Goal: Task Accomplishment & Management: Manage account settings

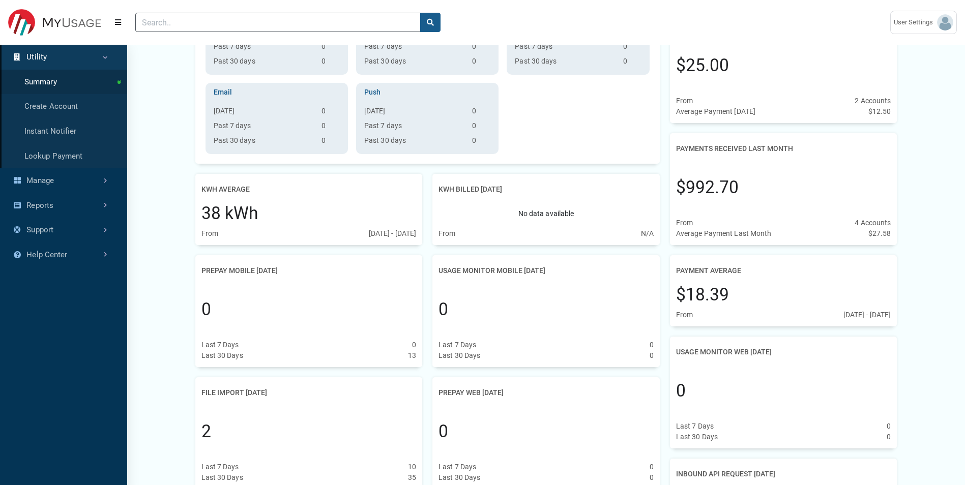
scroll to position [449, 127]
click at [114, 22] on button "Menu" at bounding box center [118, 22] width 18 height 18
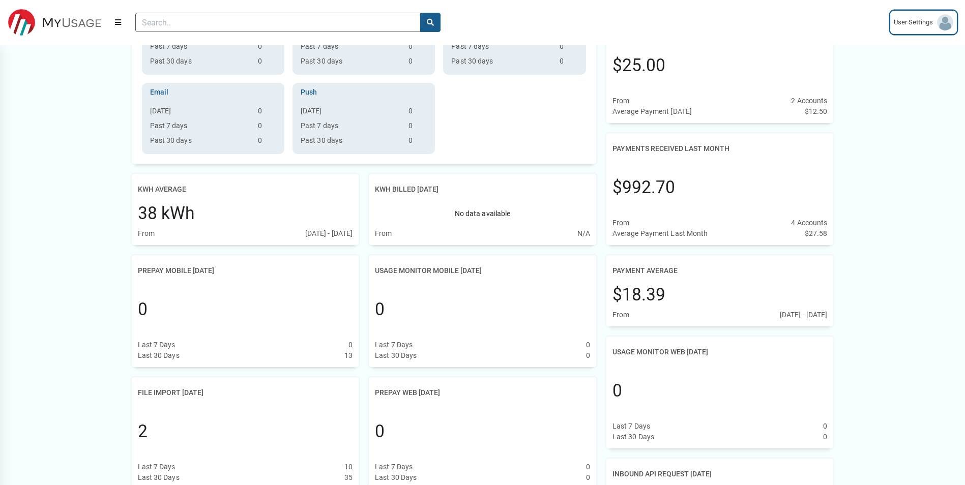
click at [639, 23] on span "User Settings" at bounding box center [915, 22] width 43 height 10
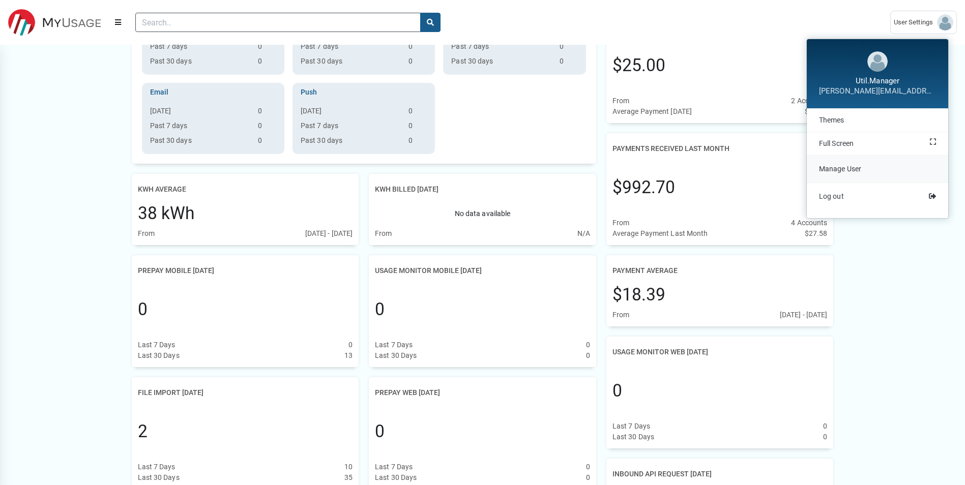
click at [639, 172] on span "Manage User" at bounding box center [840, 169] width 42 height 8
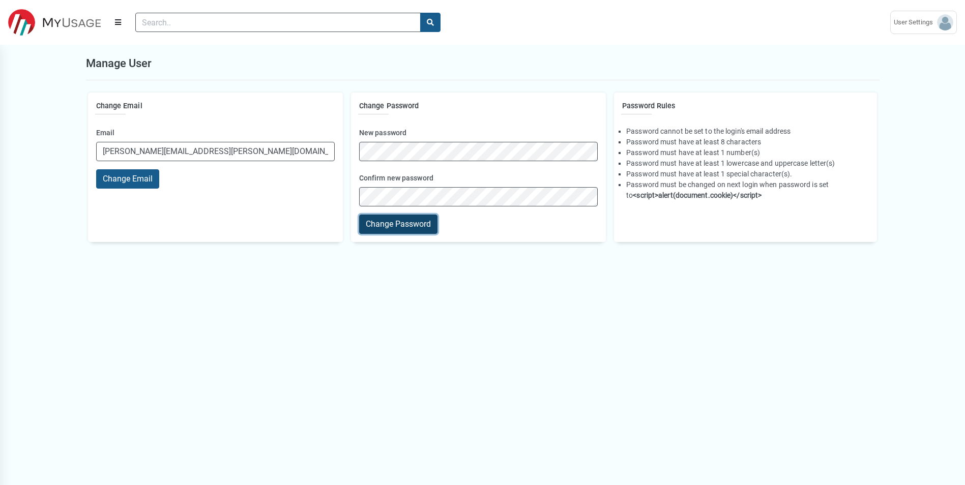
click at [372, 226] on button "Change Password" at bounding box center [398, 224] width 78 height 19
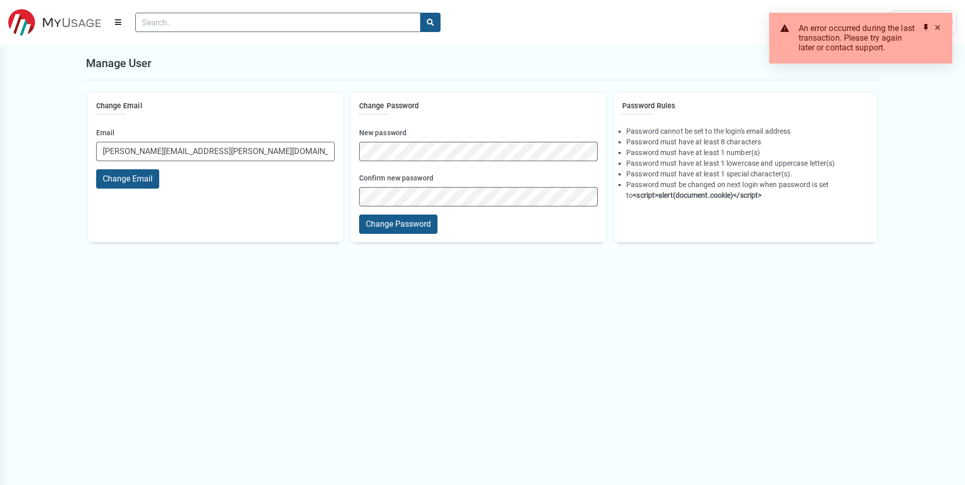
click at [639, 26] on span at bounding box center [938, 27] width 8 height 8
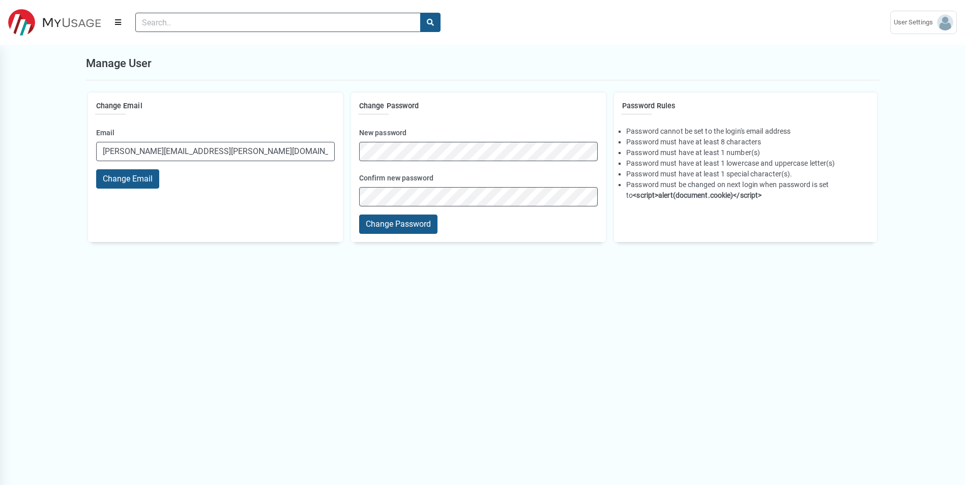
scroll to position [5, 1]
click at [60, 32] on img at bounding box center [54, 22] width 93 height 27
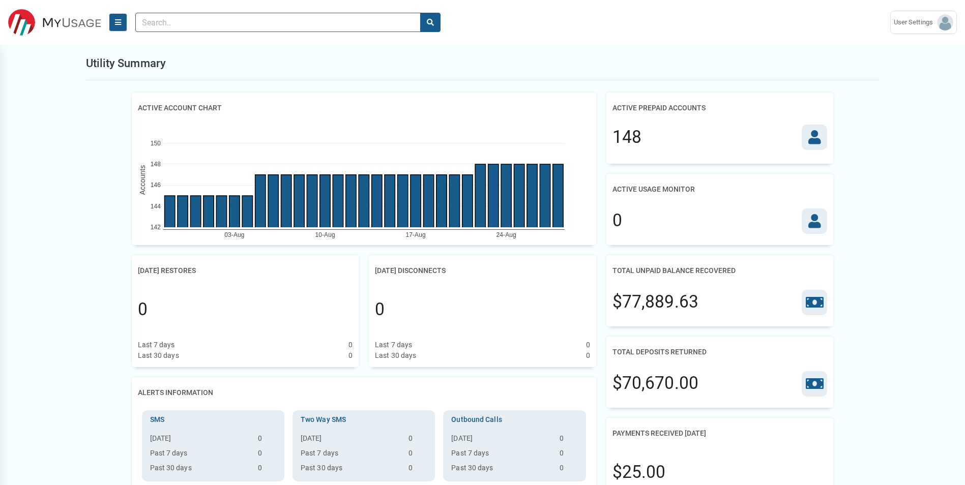
click at [116, 27] on button "Menu" at bounding box center [118, 22] width 18 height 18
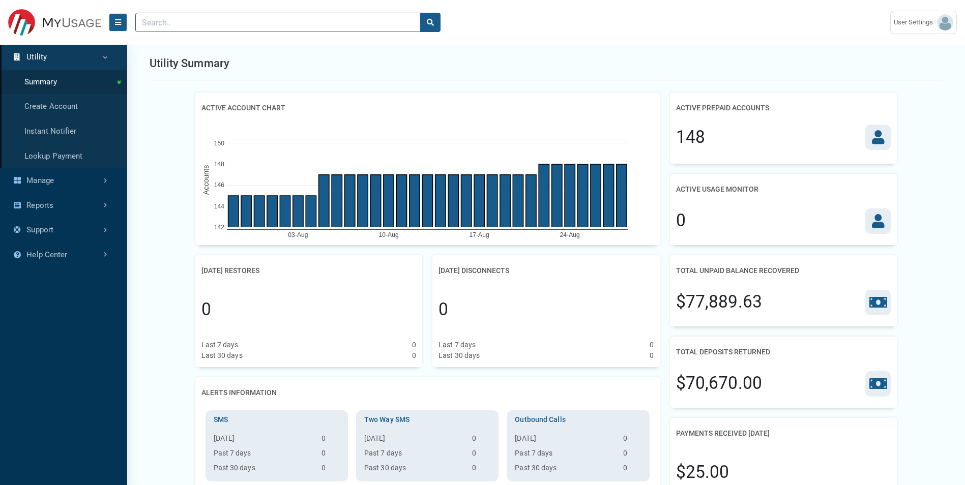
click at [124, 14] on button "Menu" at bounding box center [118, 22] width 18 height 18
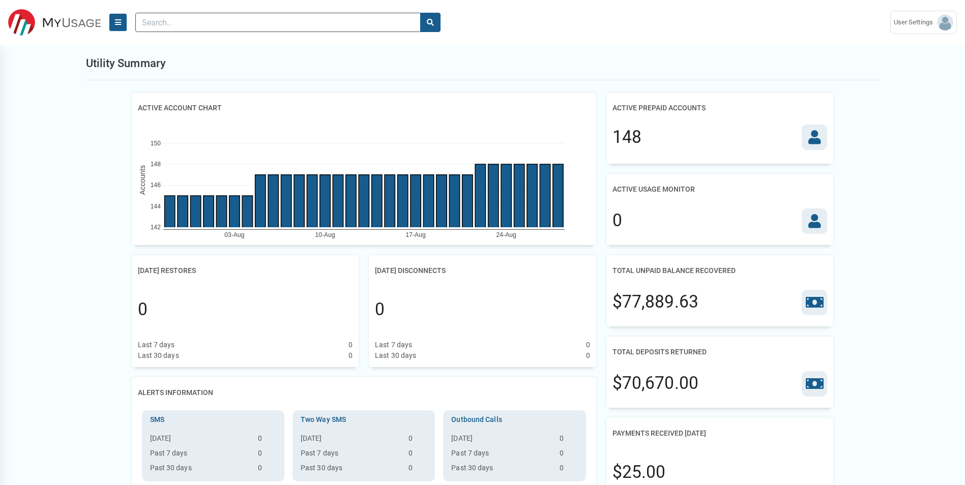
click at [120, 23] on icon "Menu" at bounding box center [118, 22] width 6 height 7
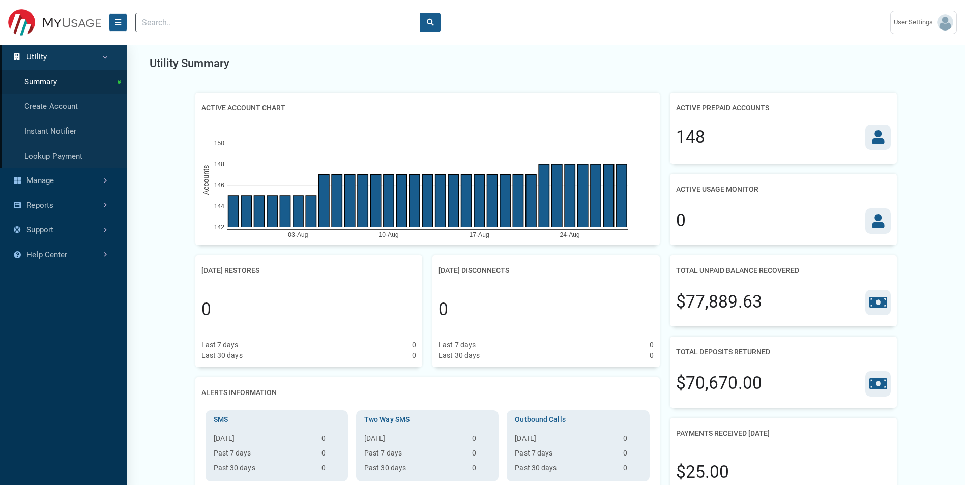
click at [120, 23] on icon "Menu" at bounding box center [118, 22] width 6 height 7
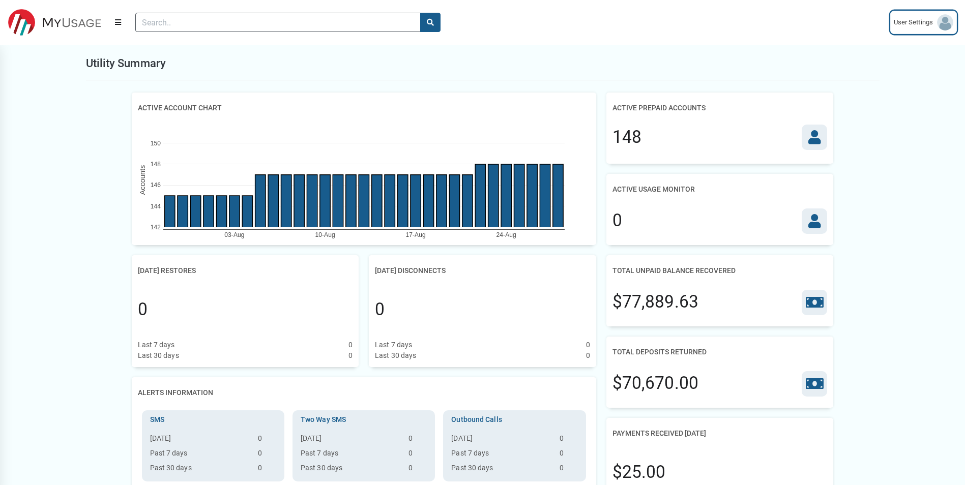
click at [639, 19] on span "User Settings" at bounding box center [915, 22] width 43 height 10
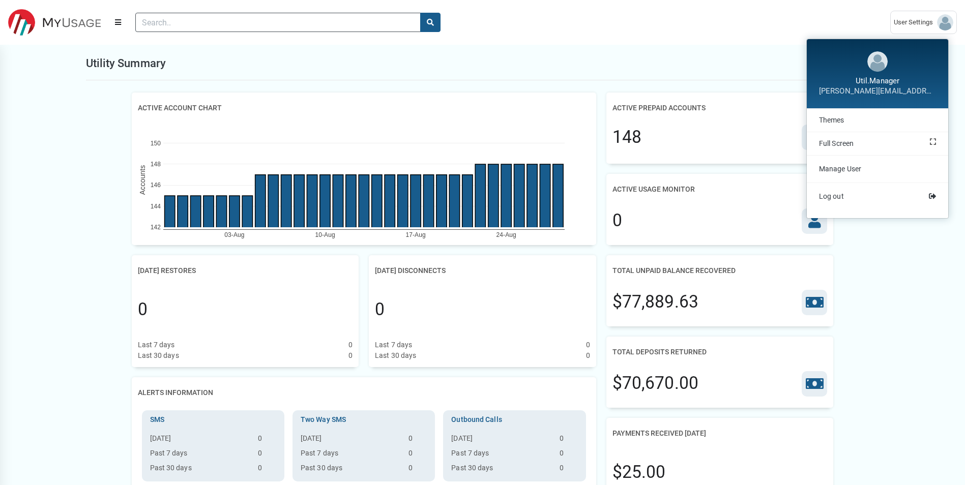
click at [335, 70] on div "Utility Summary" at bounding box center [483, 64] width 794 height 34
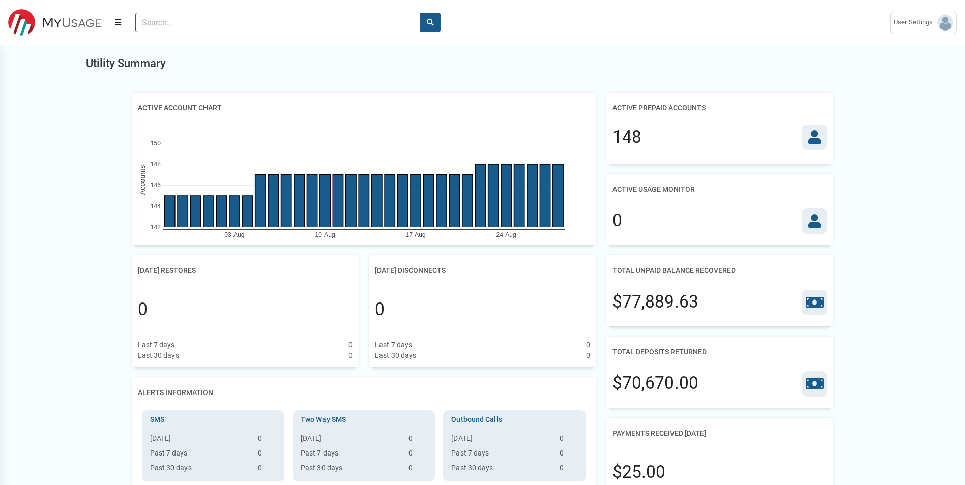
click at [106, 24] on link "(to home page)" at bounding box center [58, 22] width 101 height 27
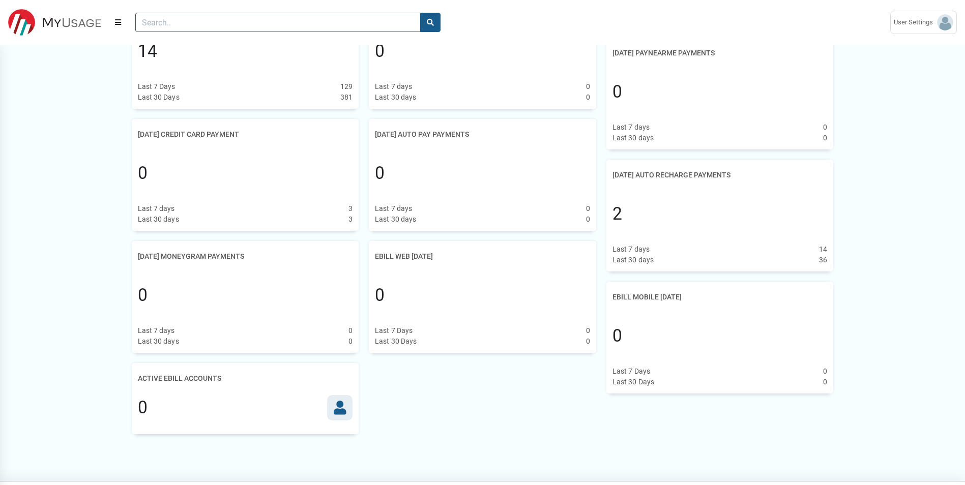
scroll to position [1186, 0]
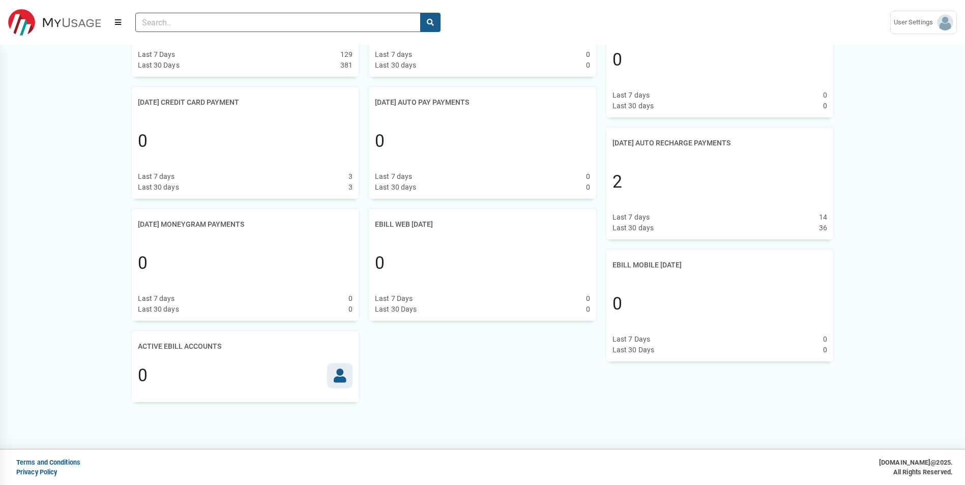
click at [334, 342] on icon at bounding box center [340, 376] width 13 height 14
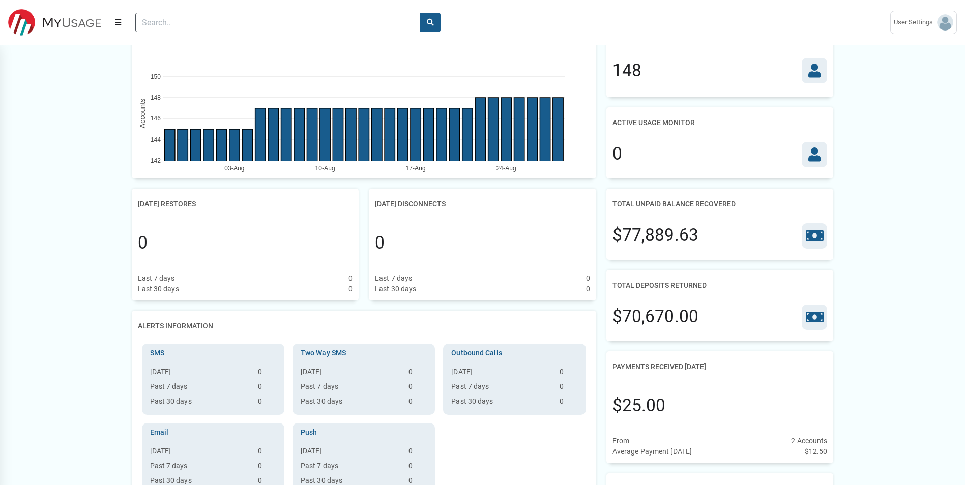
scroll to position [0, 0]
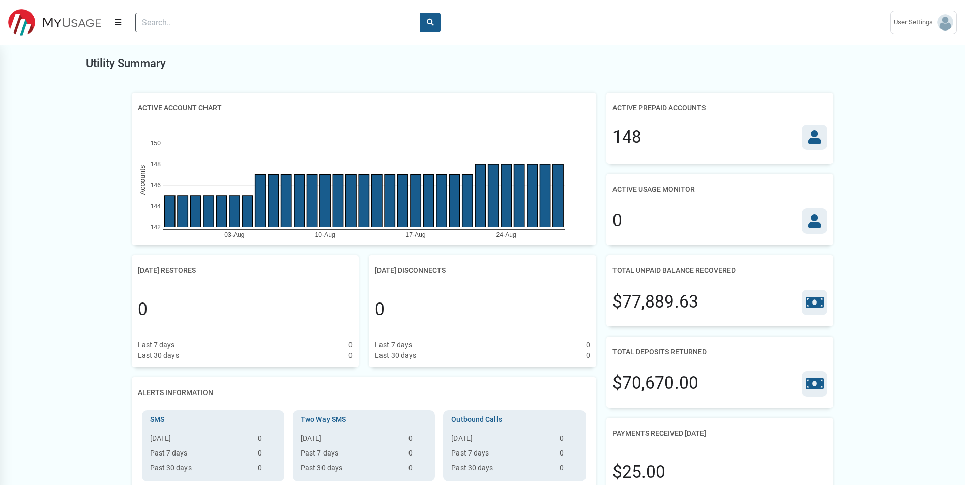
click at [639, 126] on div "148" at bounding box center [720, 137] width 215 height 25
click at [639, 131] on icon at bounding box center [814, 137] width 13 height 14
click at [639, 237] on div "0" at bounding box center [720, 221] width 215 height 44
click at [639, 221] on icon at bounding box center [814, 221] width 13 height 14
click at [639, 24] on img at bounding box center [945, 22] width 16 height 16
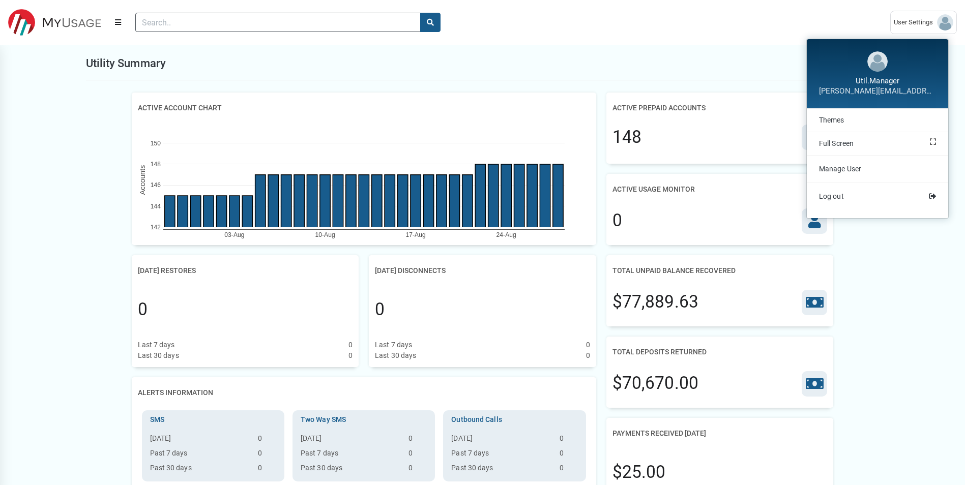
click at [497, 120] on div "[DATE]-[DATE]-[DATE]-Aug 142 144 146 148 150 Accounts" at bounding box center [364, 181] width 452 height 127
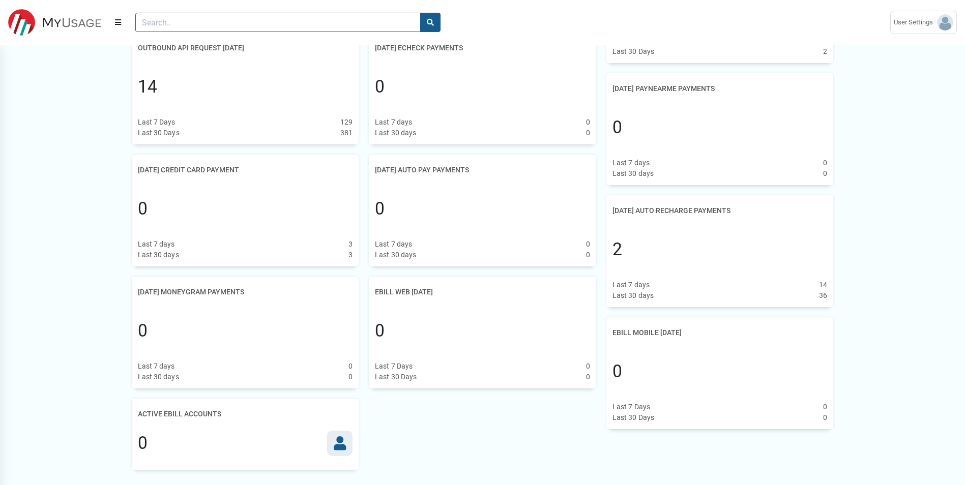
scroll to position [982, 0]
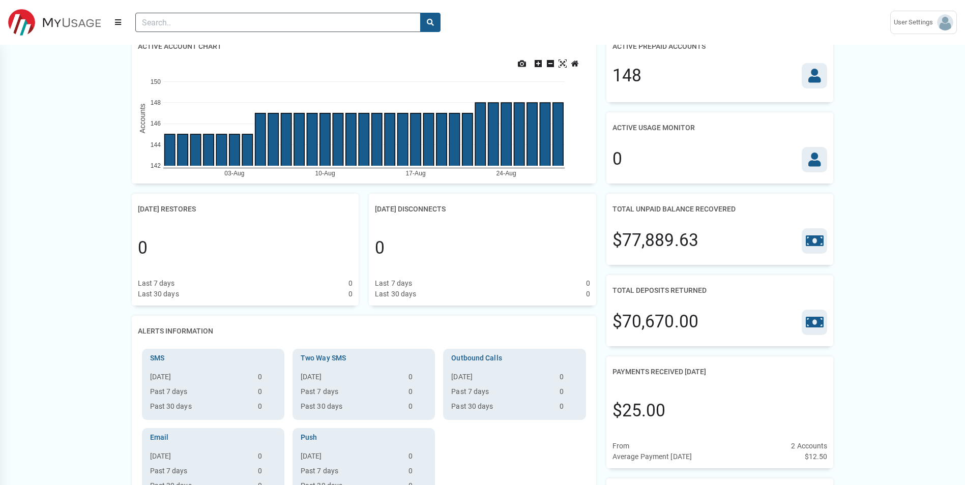
scroll to position [0, 0]
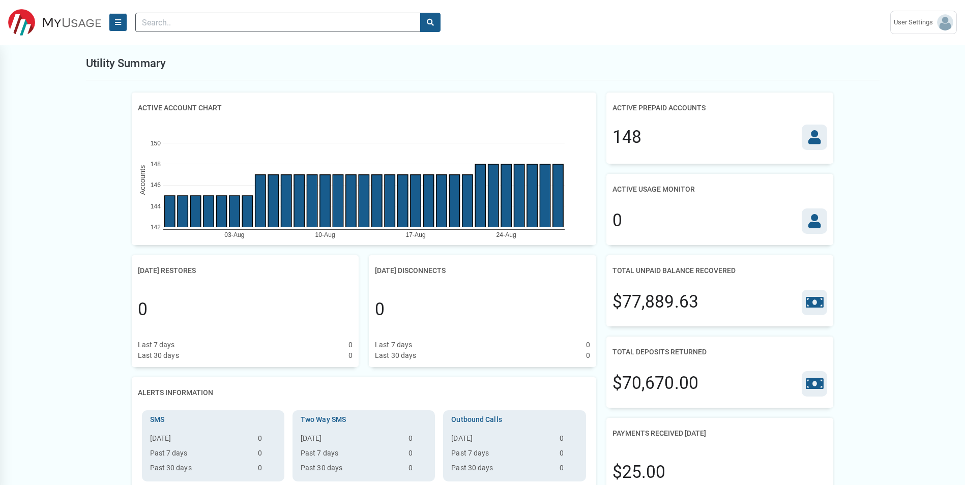
click at [119, 20] on icon "Menu" at bounding box center [118, 22] width 6 height 7
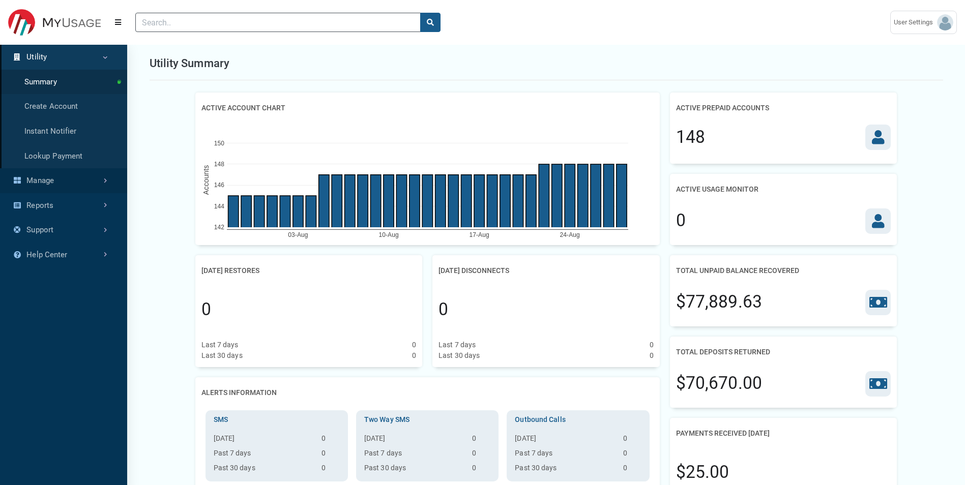
click at [79, 178] on link "Manage" at bounding box center [63, 180] width 127 height 25
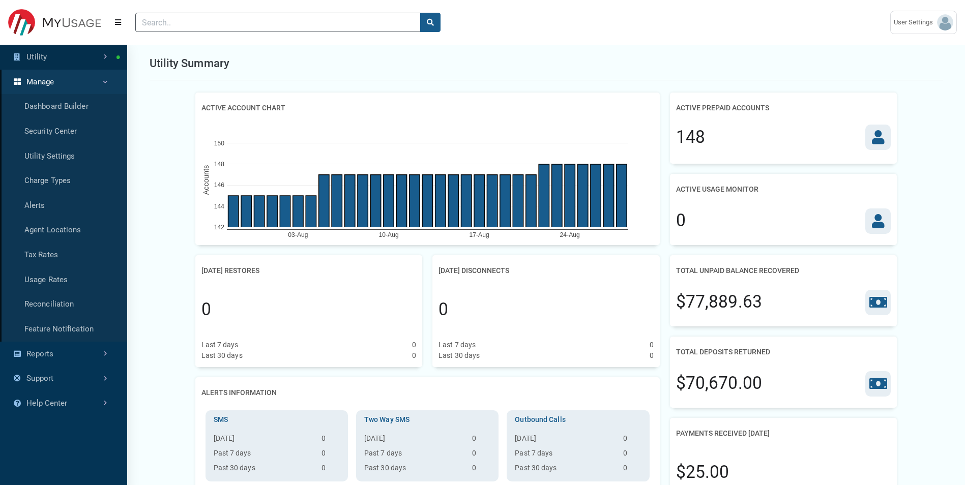
click at [62, 60] on link "Utility" at bounding box center [63, 57] width 127 height 25
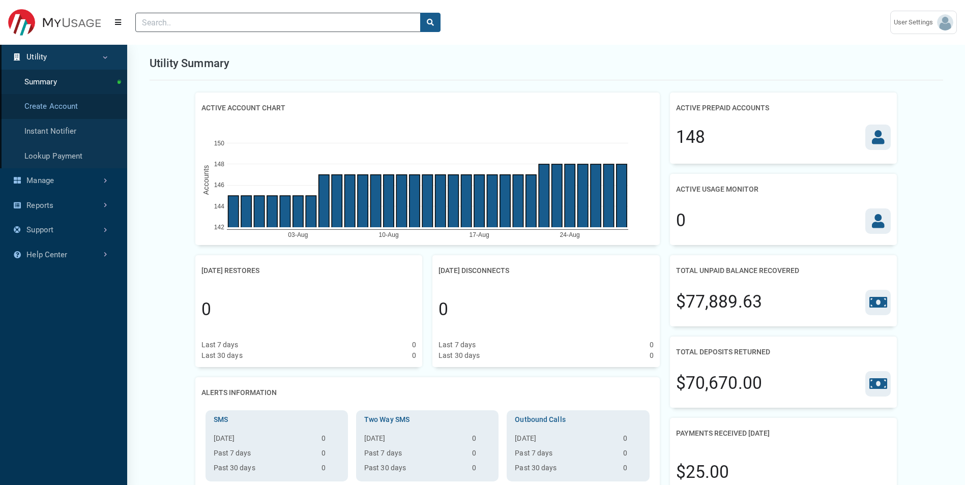
click at [59, 110] on link "Create Account" at bounding box center [63, 106] width 127 height 25
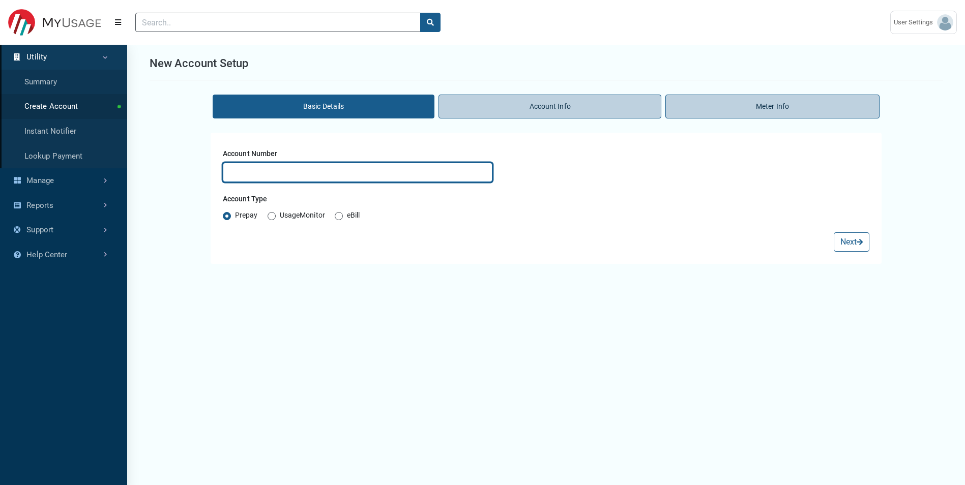
click at [298, 176] on input "text" at bounding box center [358, 172] width 270 height 19
click at [277, 177] on input "text" at bounding box center [358, 172] width 270 height 19
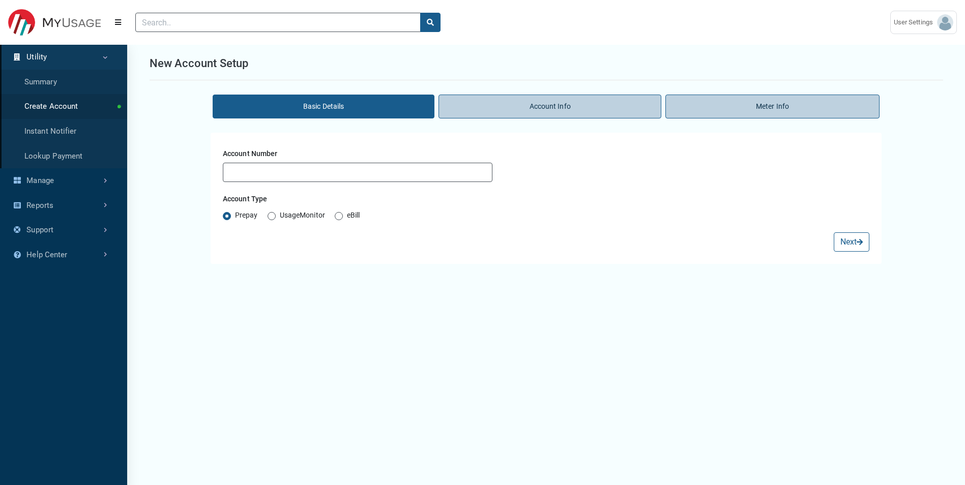
drag, startPoint x: 542, startPoint y: 117, endPoint x: 549, endPoint y: 114, distance: 7.1
click at [543, 116] on li "Account Info" at bounding box center [550, 107] width 222 height 24
click at [575, 104] on li "Account Info" at bounding box center [550, 107] width 222 height 24
click at [639, 104] on li "Meter Info" at bounding box center [772, 107] width 214 height 24
click at [62, 184] on link "Manage" at bounding box center [63, 180] width 127 height 25
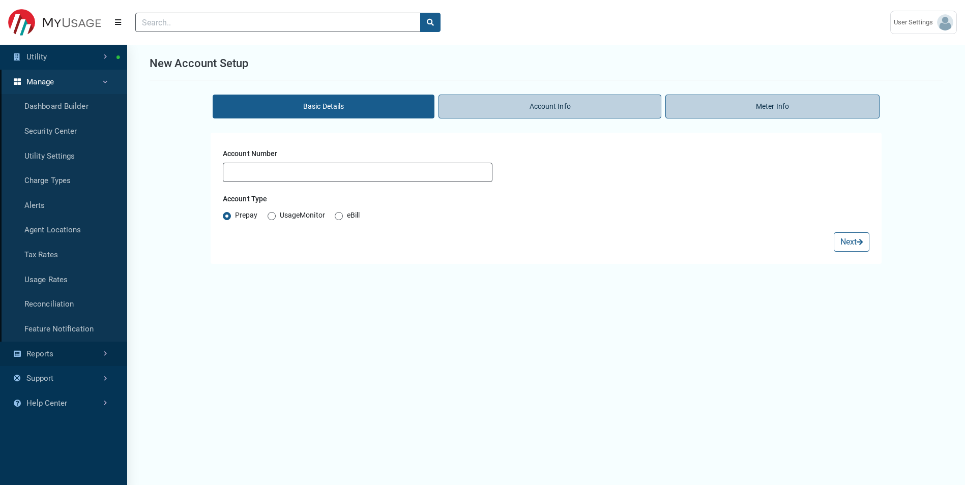
click at [72, 342] on link "Reports" at bounding box center [63, 354] width 127 height 25
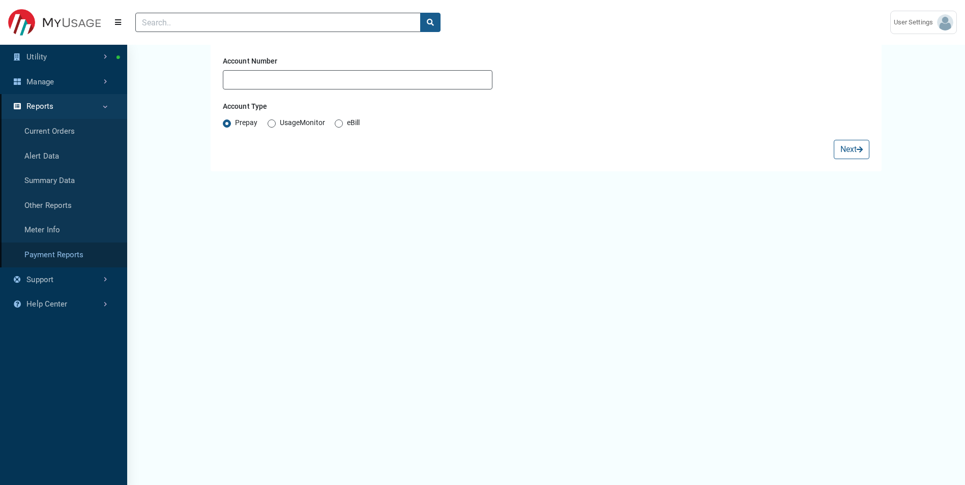
scroll to position [102, 0]
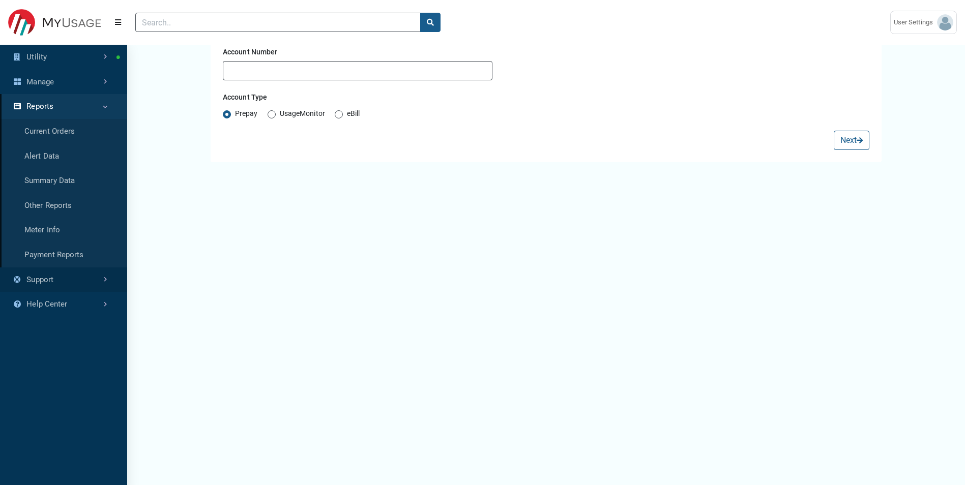
click at [59, 273] on link "Support" at bounding box center [63, 280] width 127 height 25
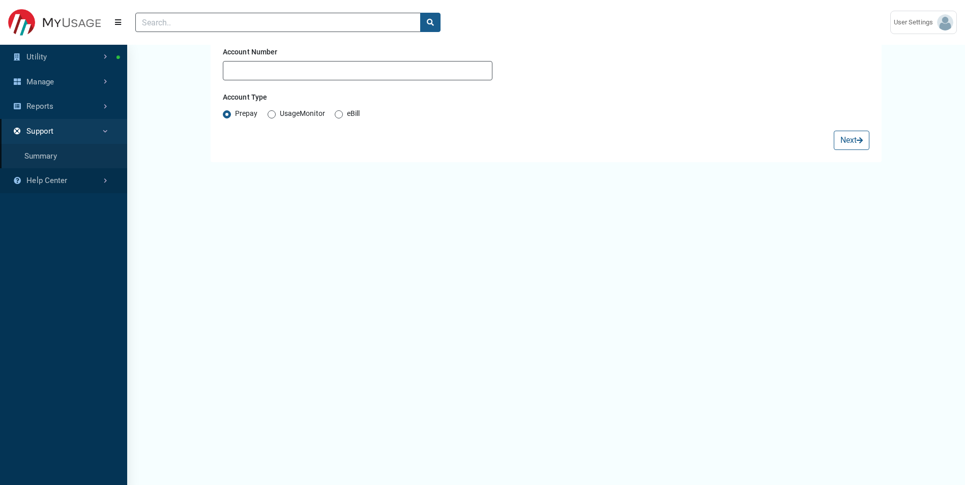
click at [60, 180] on link "Help Center" at bounding box center [63, 180] width 127 height 25
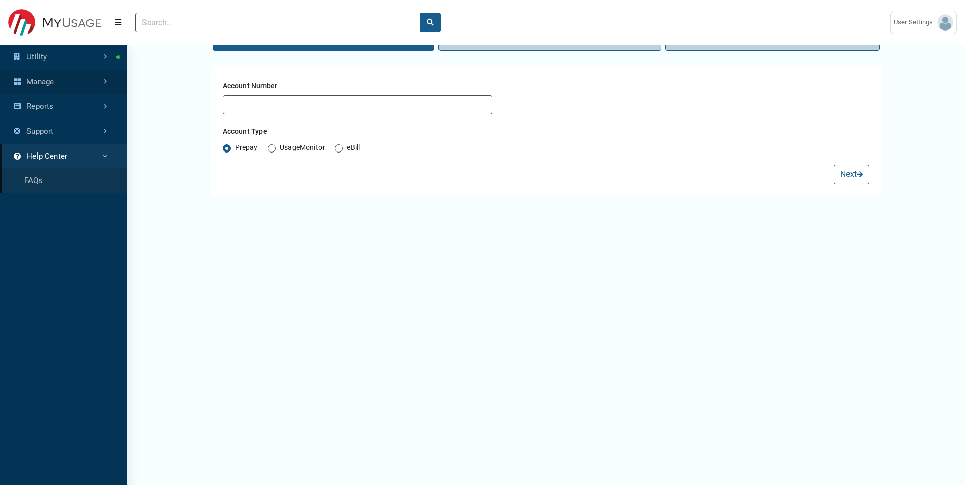
scroll to position [51, 0]
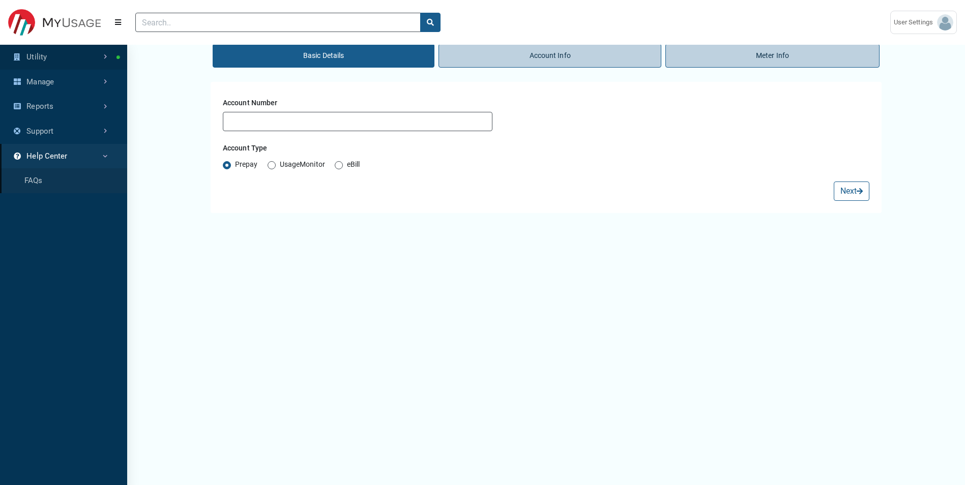
click at [55, 58] on link "Utility" at bounding box center [63, 57] width 127 height 25
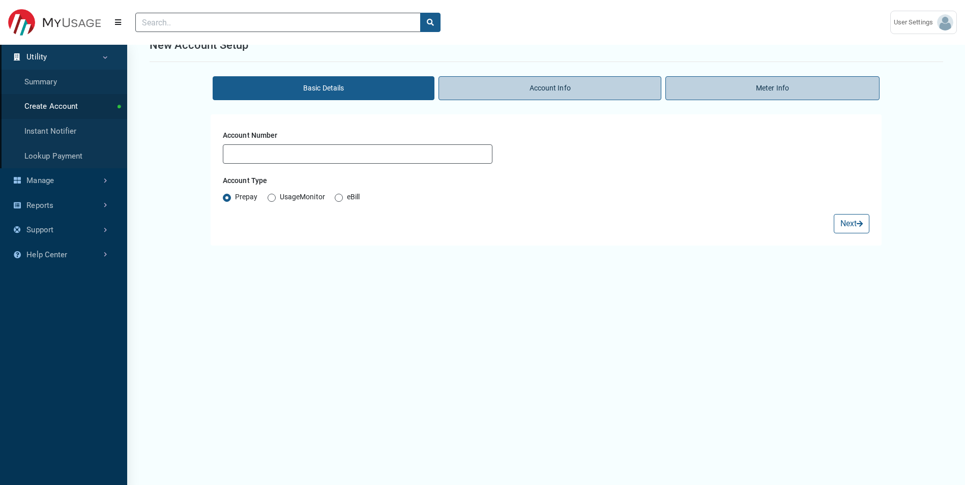
scroll to position [0, 0]
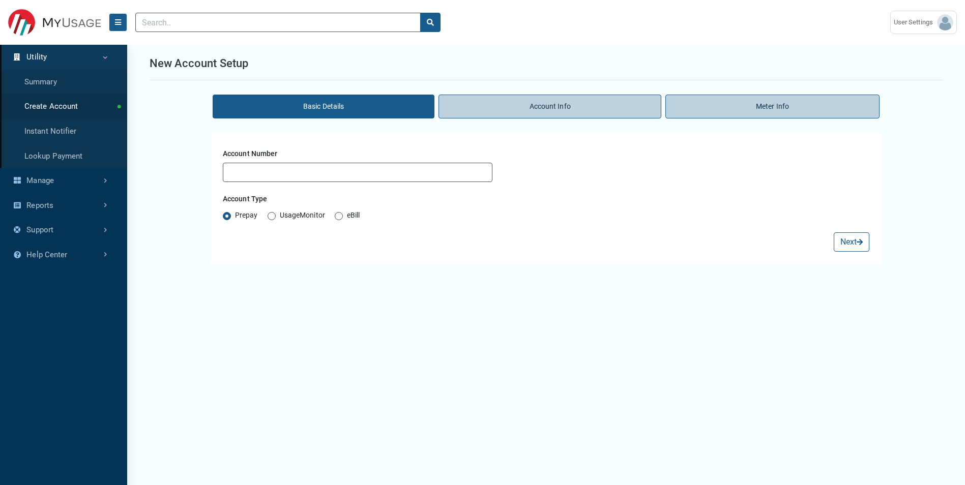
click at [117, 25] on icon "Menu" at bounding box center [118, 22] width 6 height 7
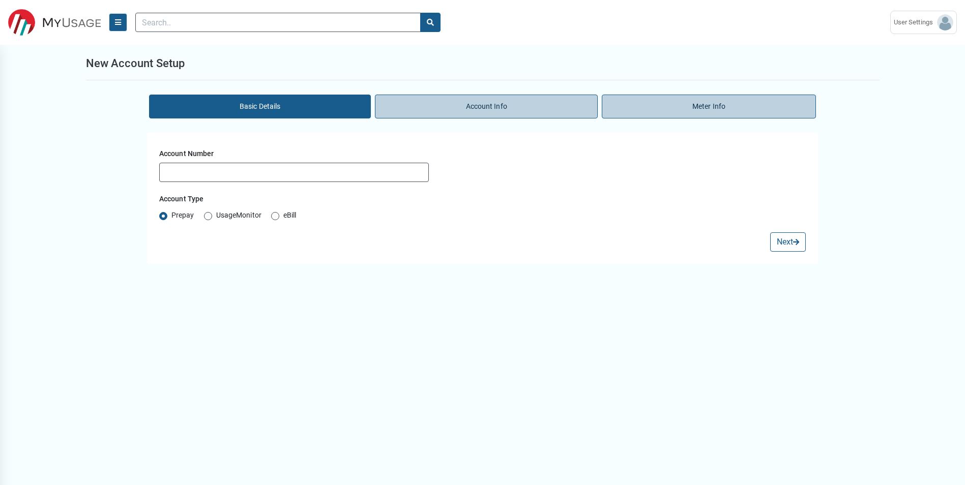
click at [117, 25] on icon "Menu" at bounding box center [118, 22] width 6 height 7
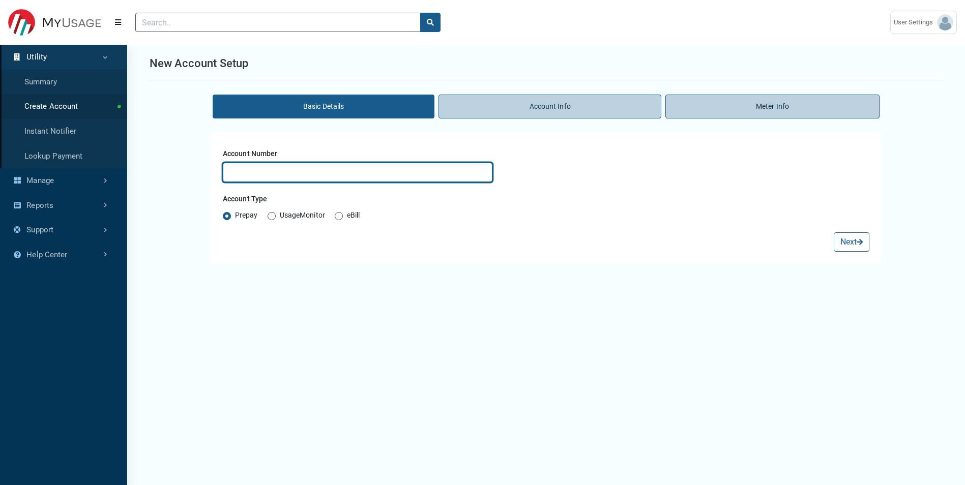
click at [264, 173] on input "text" at bounding box center [358, 172] width 270 height 19
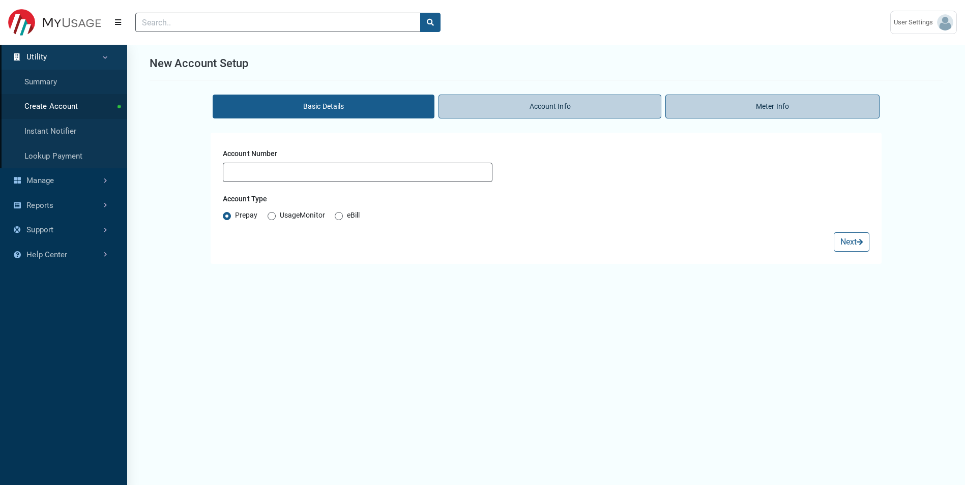
click at [537, 104] on li "Account Info" at bounding box center [550, 107] width 222 height 24
click at [631, 113] on li "Account Info" at bounding box center [550, 107] width 222 height 24
click at [211, 182] on div "Account Number Account Type Prepay UsageMonitor eBill Next" at bounding box center [546, 198] width 671 height 131
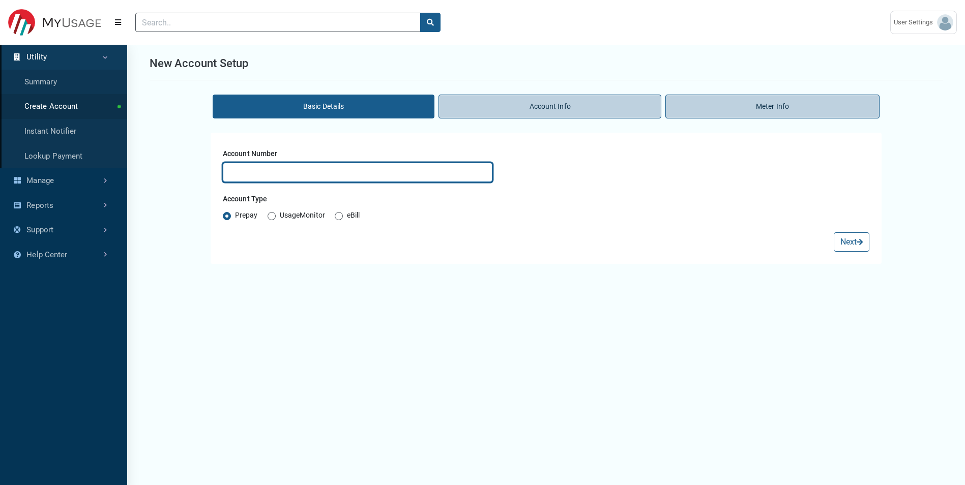
click at [268, 176] on input "text" at bounding box center [358, 172] width 270 height 19
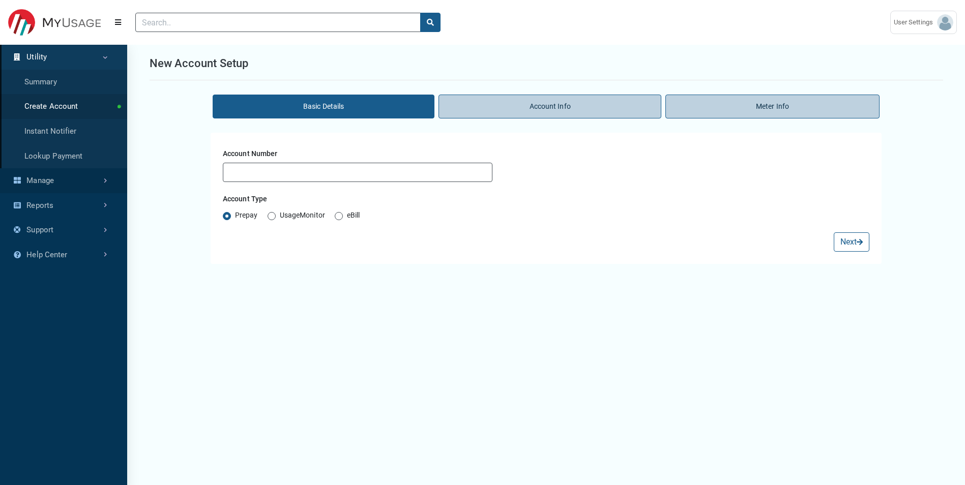
click at [66, 176] on link "Manage" at bounding box center [63, 180] width 127 height 25
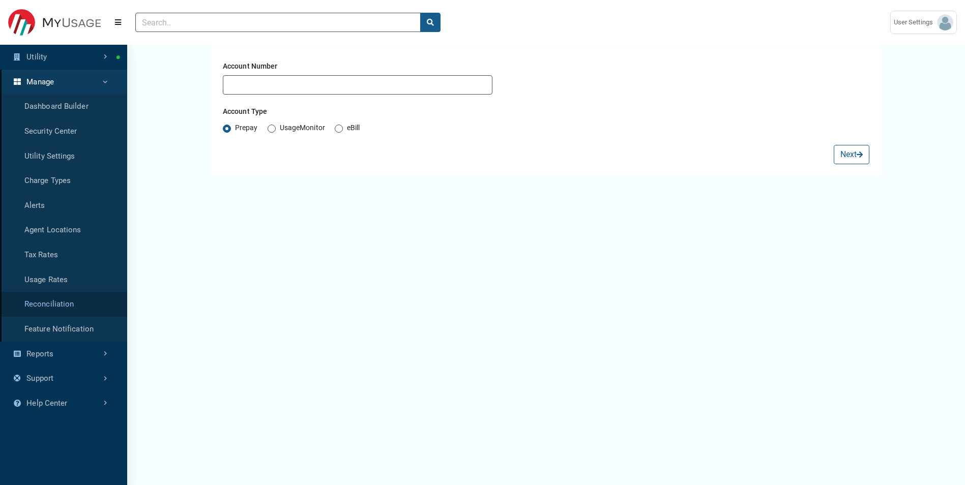
scroll to position [102, 0]
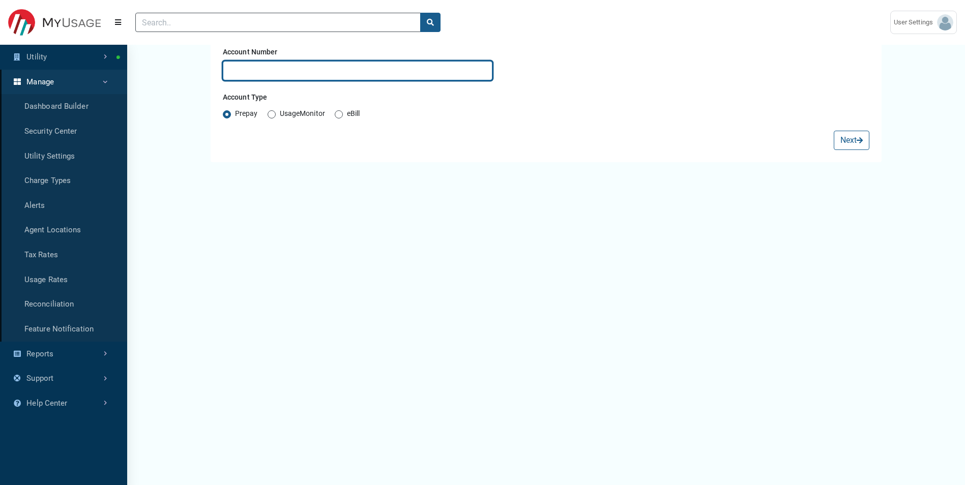
click at [268, 76] on input "text" at bounding box center [358, 70] width 270 height 19
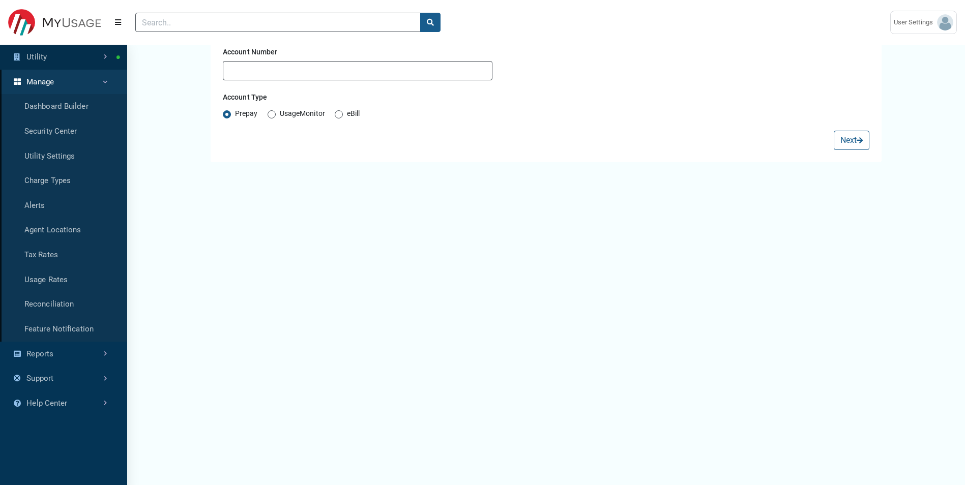
click at [93, 57] on link "Utility" at bounding box center [63, 57] width 127 height 25
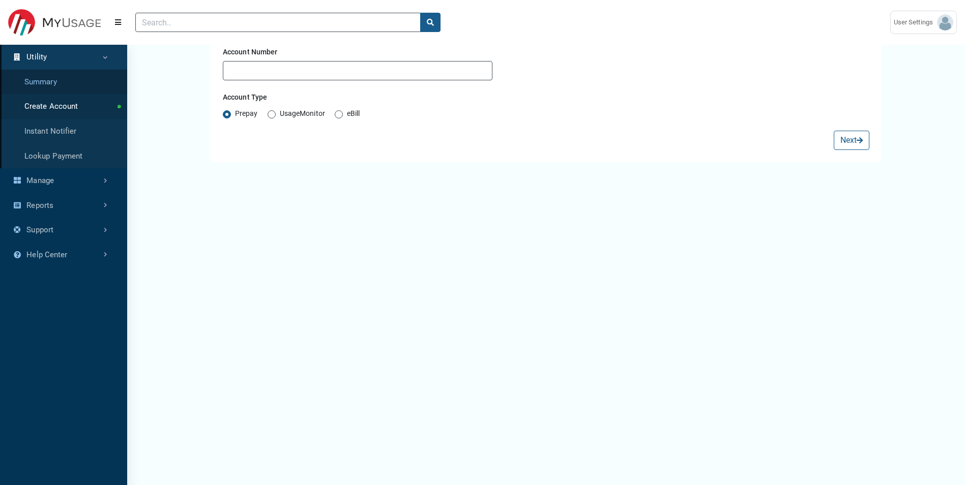
click at [59, 78] on link "Summary" at bounding box center [63, 82] width 127 height 25
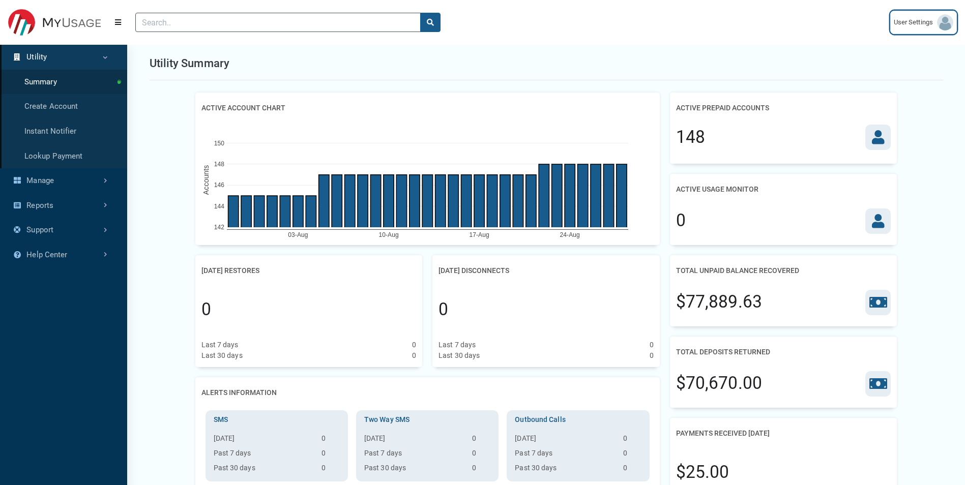
click at [639, 29] on link "User Settings" at bounding box center [923, 22] width 67 height 23
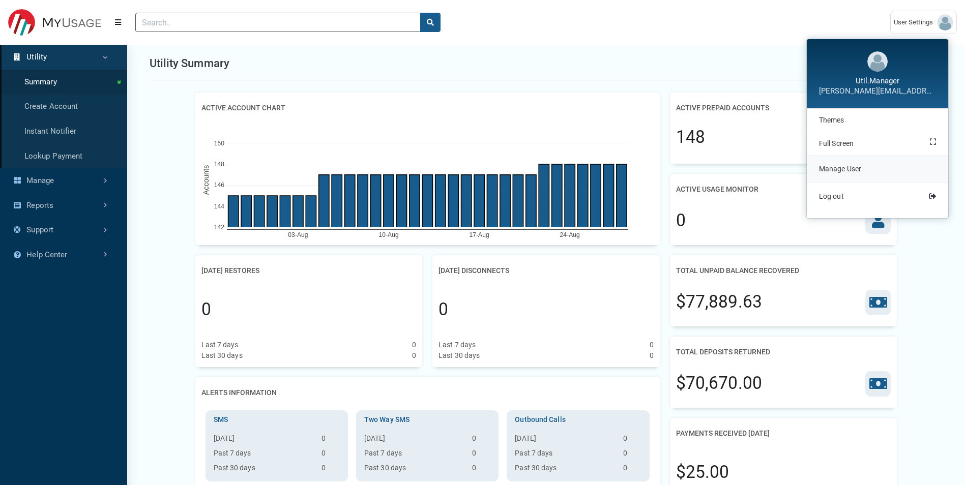
click at [639, 173] on link "Manage User" at bounding box center [877, 169] width 141 height 27
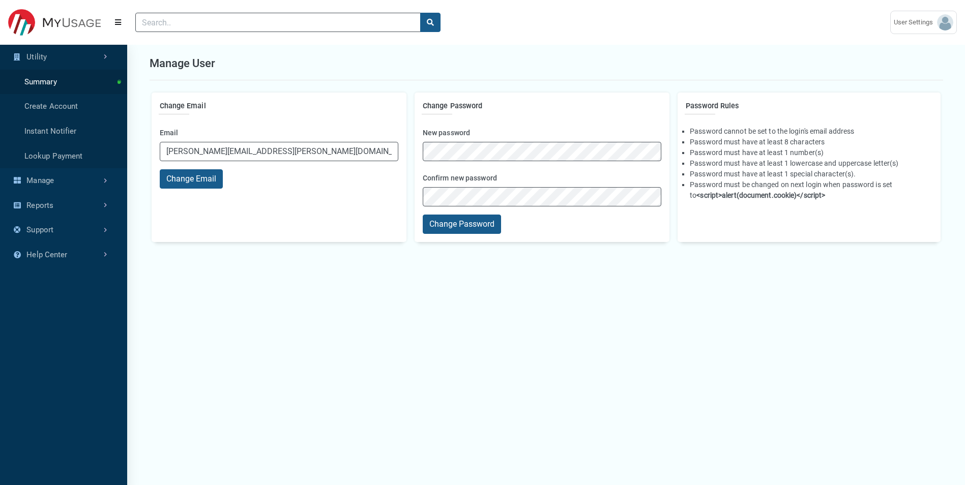
click at [63, 64] on link "Utility" at bounding box center [63, 57] width 127 height 25
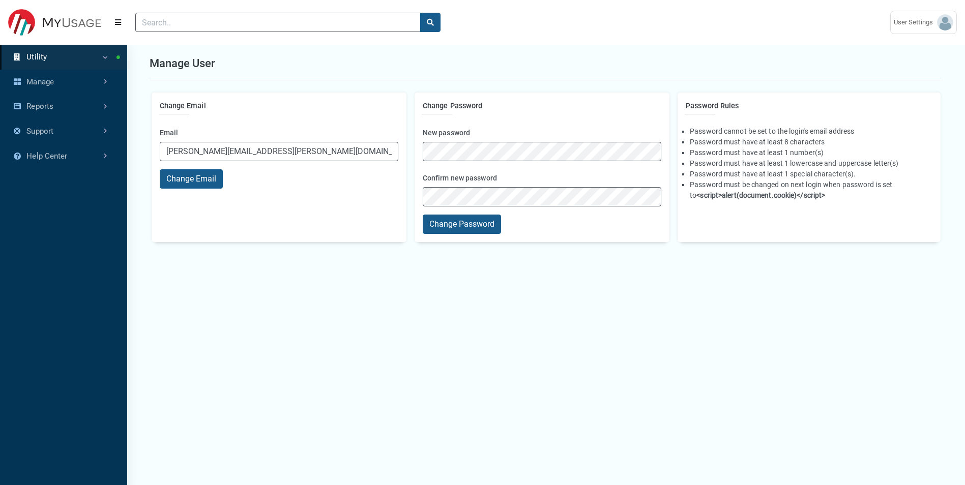
click at [60, 66] on link "Utility" at bounding box center [63, 57] width 127 height 25
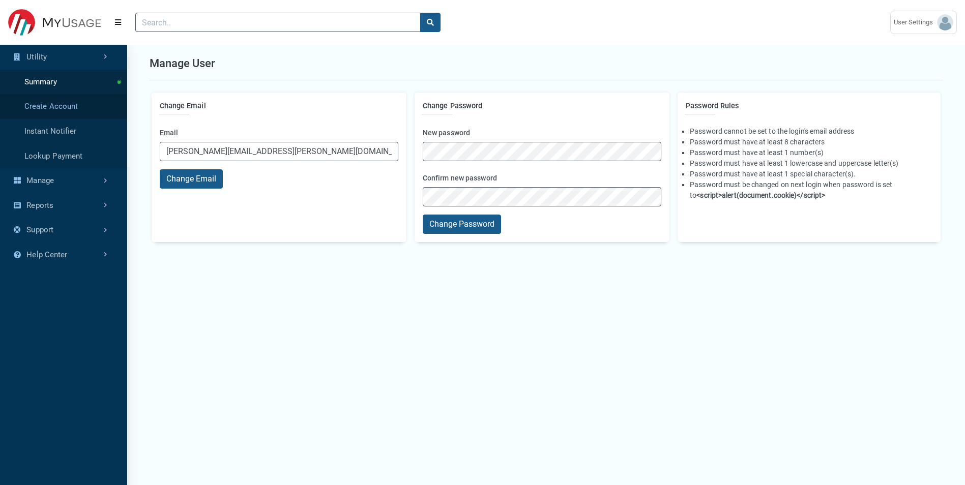
click at [50, 97] on link "Create Account" at bounding box center [63, 106] width 127 height 25
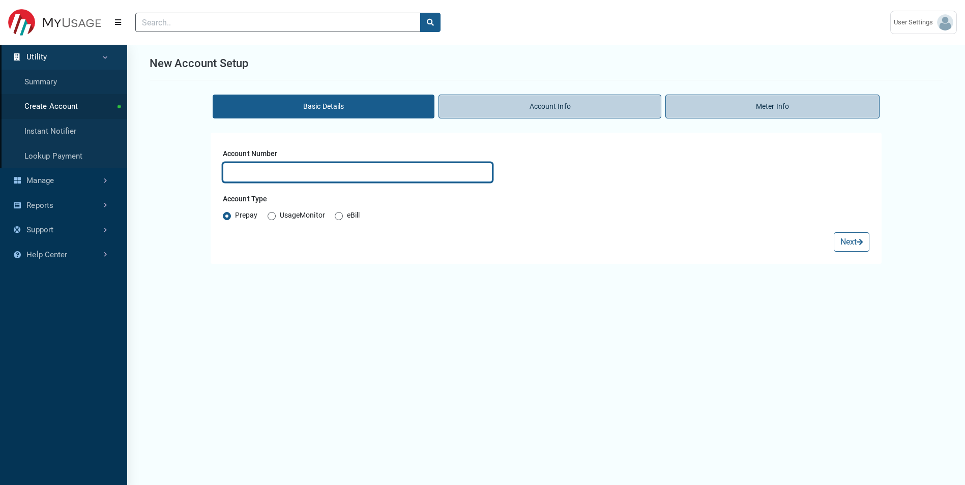
click at [328, 181] on input "text" at bounding box center [358, 172] width 270 height 19
type input "101000"
click at [639, 232] on button "Next" at bounding box center [852, 241] width 36 height 19
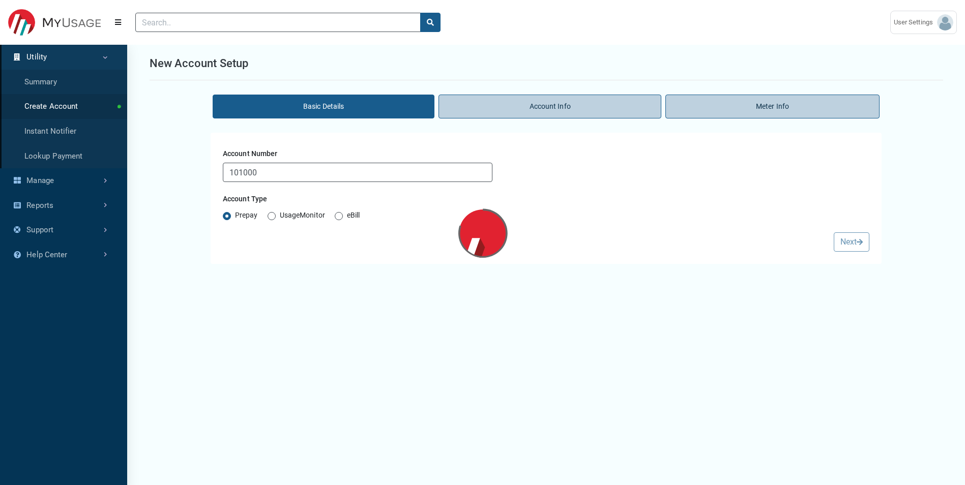
click at [558, 152] on div "Account Number 101000" at bounding box center [546, 163] width 647 height 37
click at [281, 217] on label "UsageMonitor" at bounding box center [302, 216] width 45 height 12
click at [276, 217] on input "UsageMonitor" at bounding box center [272, 215] width 8 height 10
radio input "true"
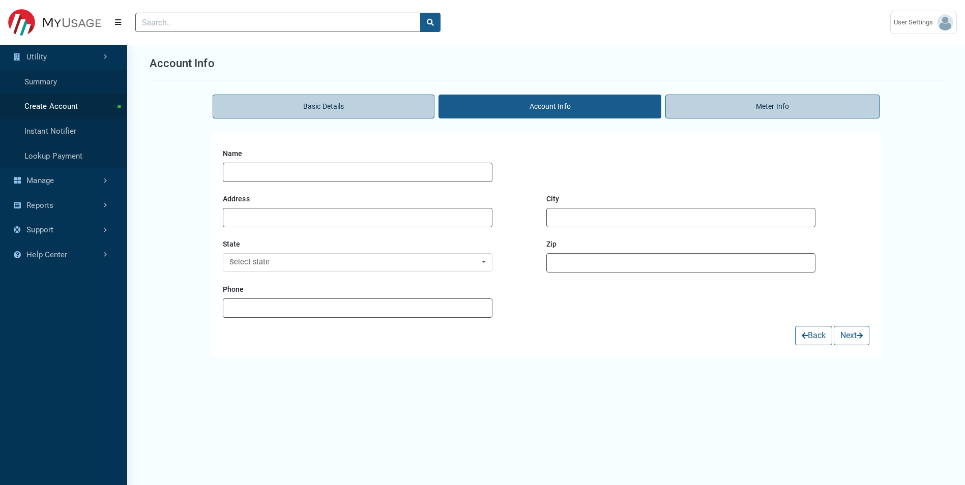
drag, startPoint x: 829, startPoint y: 240, endPoint x: 848, endPoint y: 245, distance: 19.5
click at [639, 240] on div "Zip" at bounding box center [708, 254] width 324 height 37
click at [367, 103] on li "Basic Details" at bounding box center [324, 107] width 222 height 24
click at [477, 114] on li "Account Info" at bounding box center [550, 107] width 222 height 24
click at [362, 113] on li "Basic Details" at bounding box center [324, 107] width 222 height 24
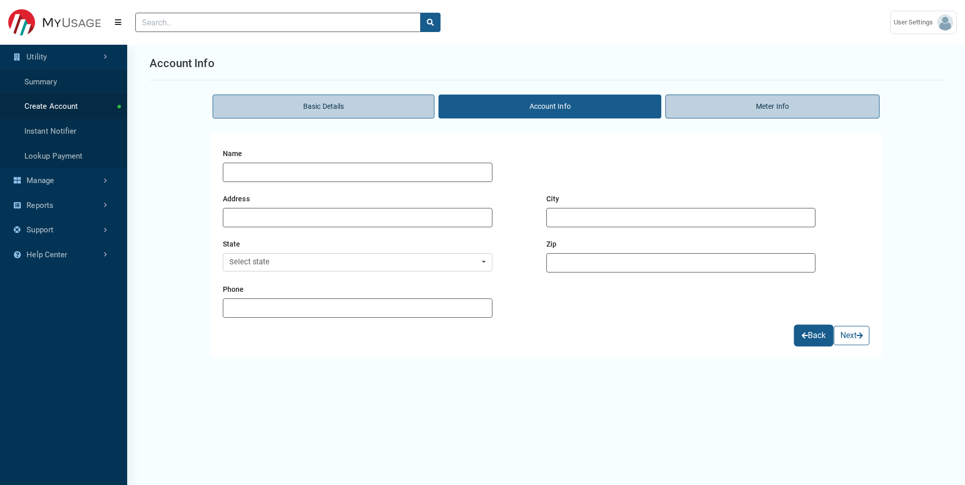
click at [639, 332] on button "Back" at bounding box center [813, 335] width 37 height 19
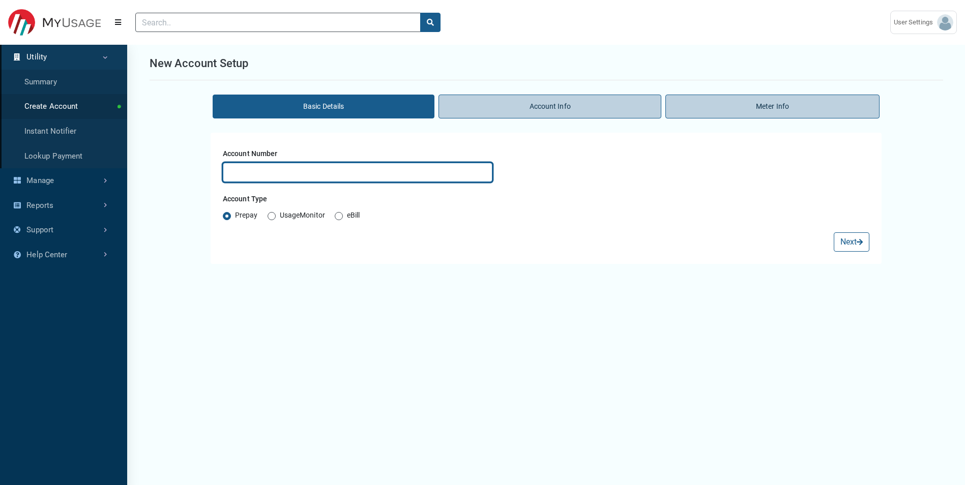
click at [260, 168] on input "text" at bounding box center [358, 172] width 270 height 19
type input "1120120"
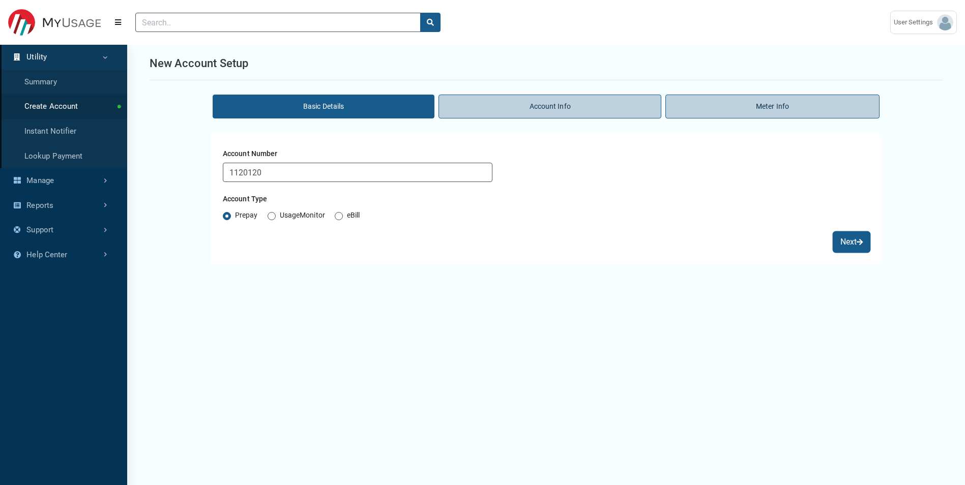
click at [639, 251] on button "Next" at bounding box center [852, 241] width 36 height 19
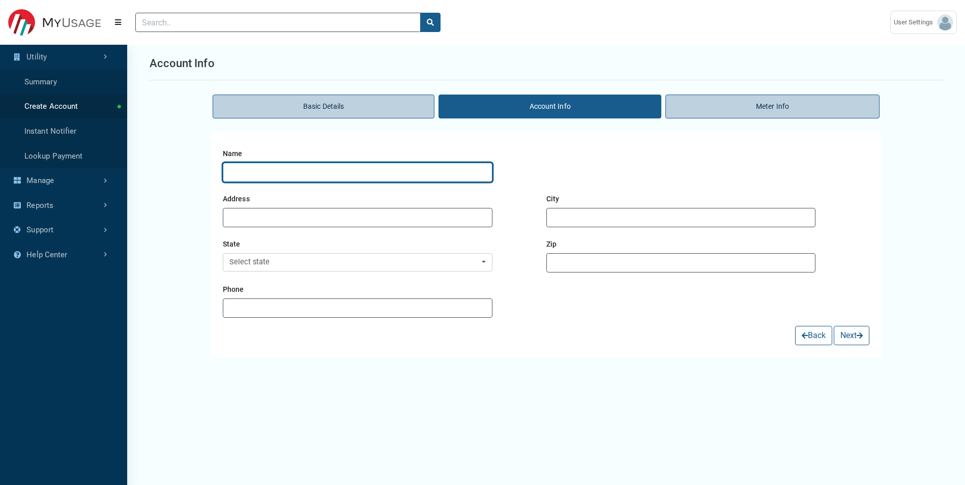
click at [283, 172] on input "text" at bounding box center [358, 172] width 270 height 19
type input "[PERSON_NAME]"
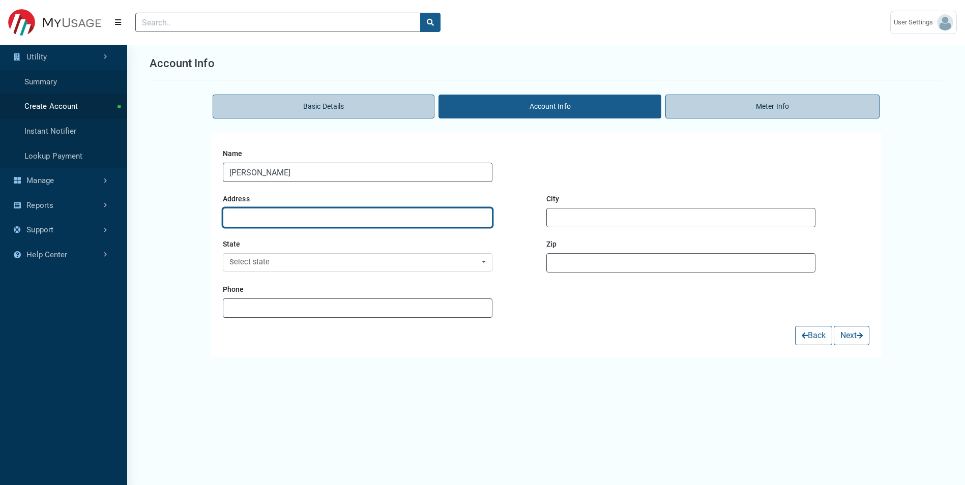
click at [285, 223] on input "text" at bounding box center [358, 217] width 270 height 19
click at [639, 109] on li "Meter Info" at bounding box center [772, 107] width 214 height 24
click at [367, 117] on li "Basic Details" at bounding box center [324, 107] width 222 height 24
click at [303, 100] on li "Basic Details" at bounding box center [324, 107] width 222 height 24
click at [70, 100] on link "Create Account" at bounding box center [63, 106] width 127 height 25
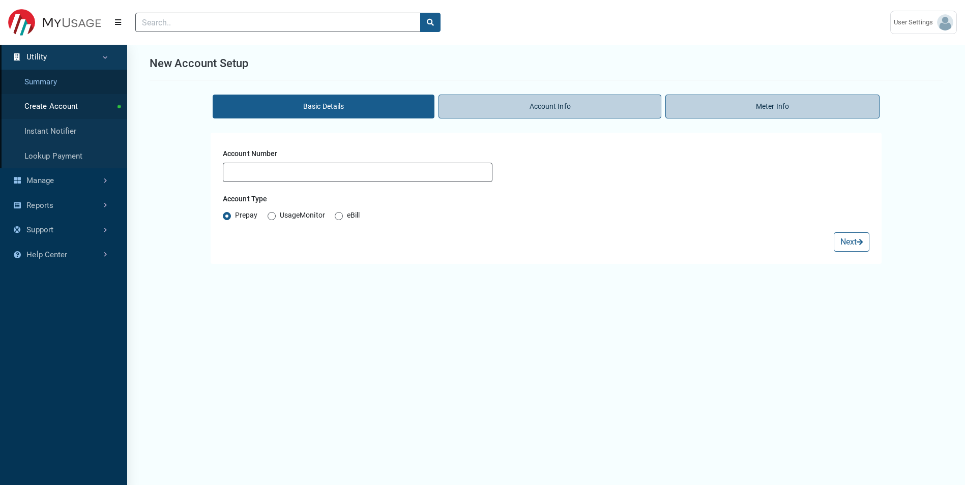
click at [62, 85] on link "Summary" at bounding box center [63, 82] width 127 height 25
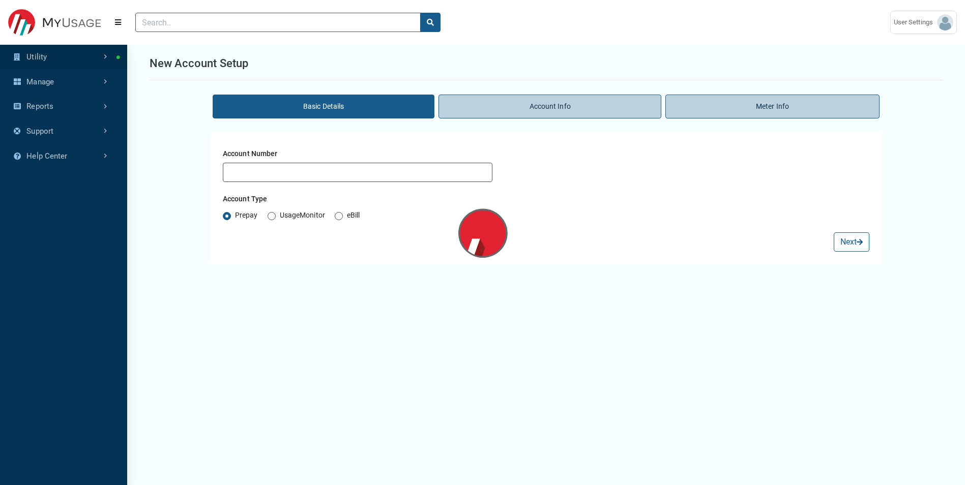
click at [66, 60] on link "Utility" at bounding box center [63, 57] width 127 height 25
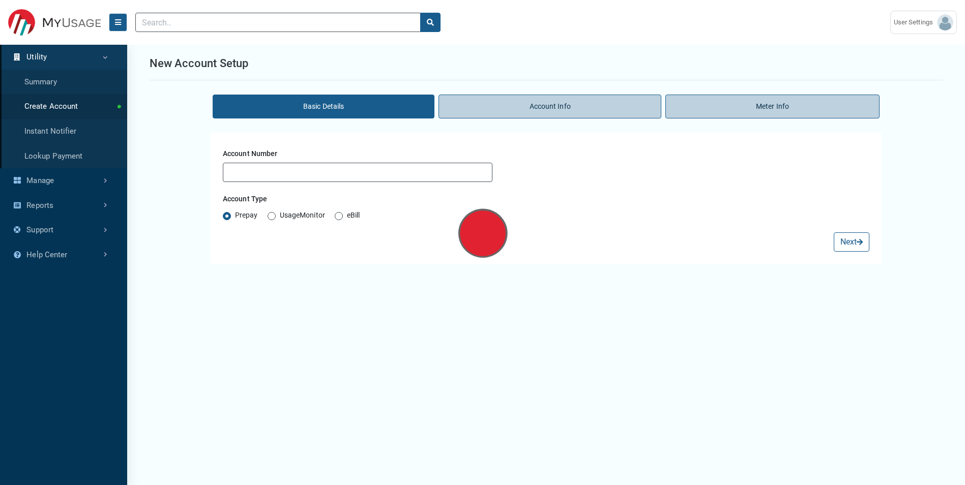
click at [110, 21] on button "Menu" at bounding box center [118, 22] width 18 height 18
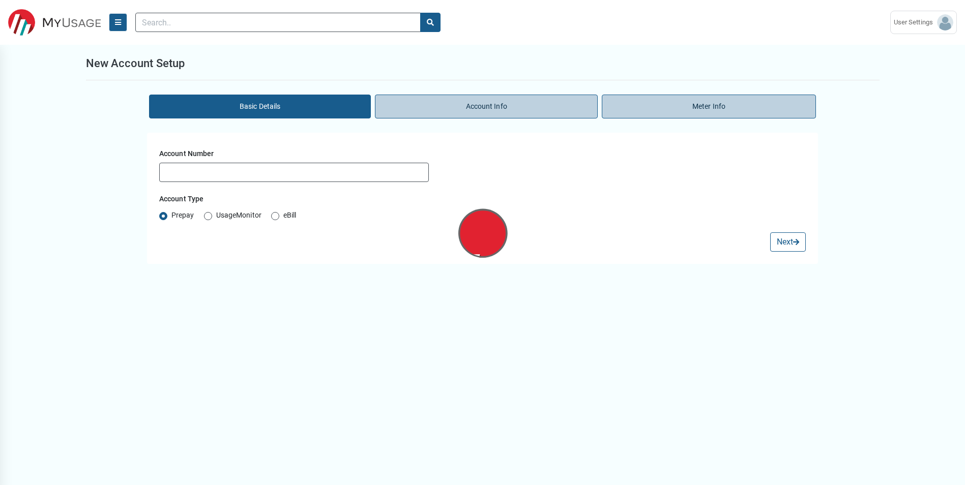
click at [116, 21] on icon "Menu" at bounding box center [118, 22] width 6 height 7
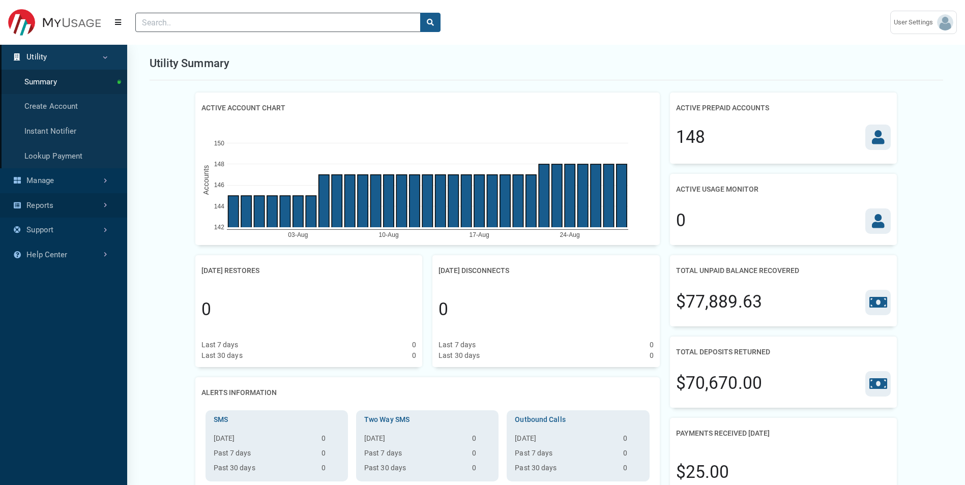
click at [90, 203] on link "Reports" at bounding box center [63, 205] width 127 height 25
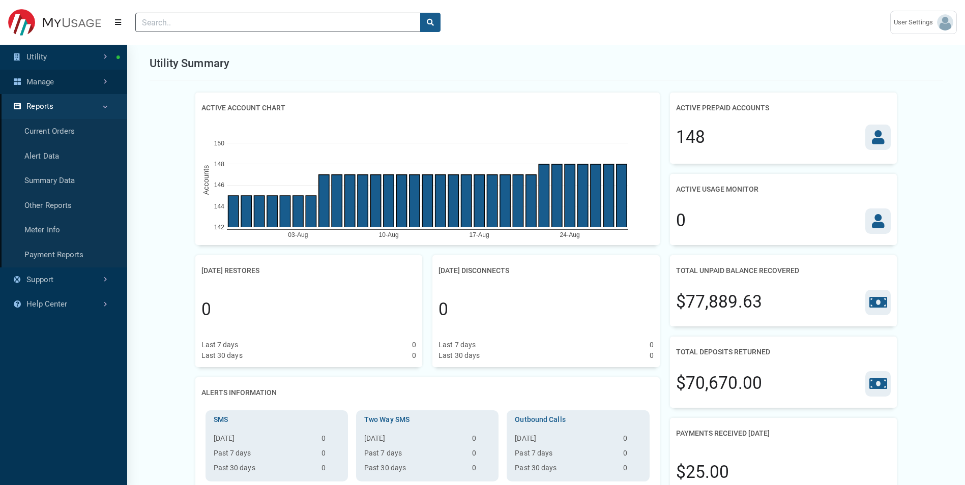
click at [98, 82] on link "Manage" at bounding box center [63, 82] width 127 height 25
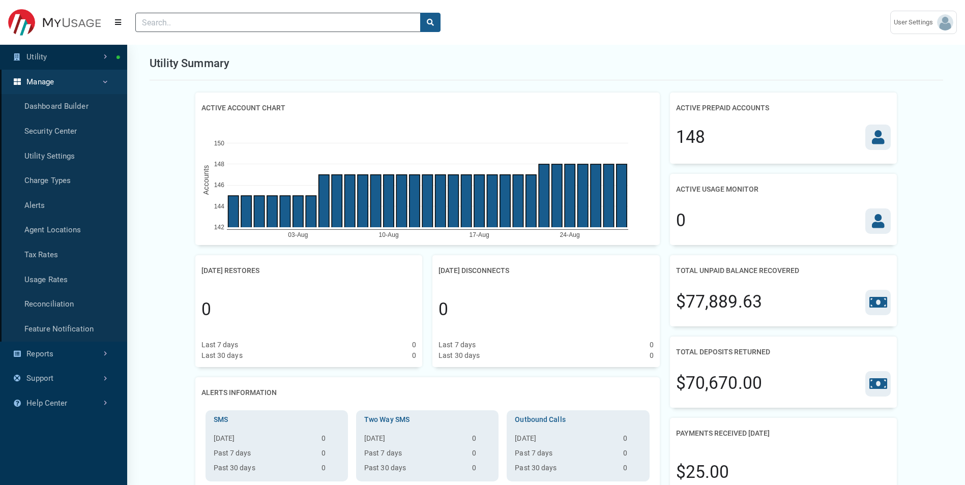
click at [93, 66] on link "Utility" at bounding box center [63, 57] width 127 height 25
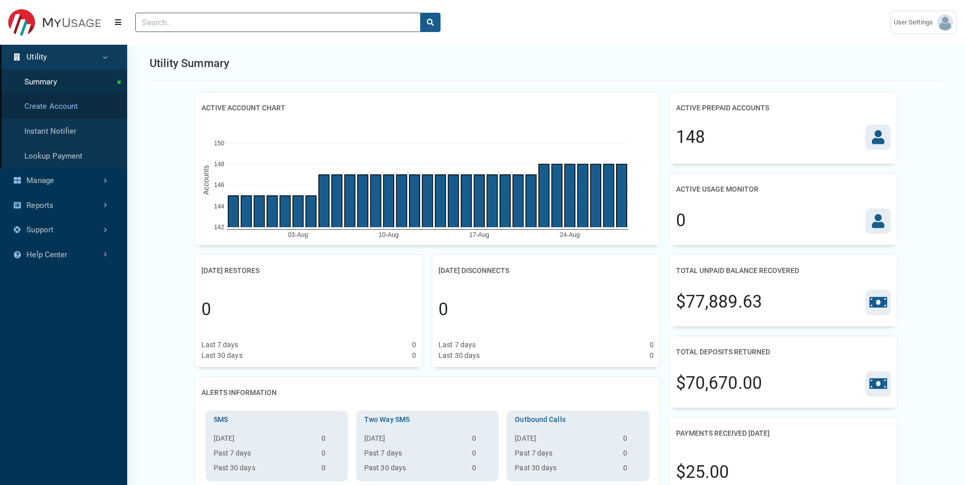
click at [83, 101] on link "Create Account" at bounding box center [63, 106] width 127 height 25
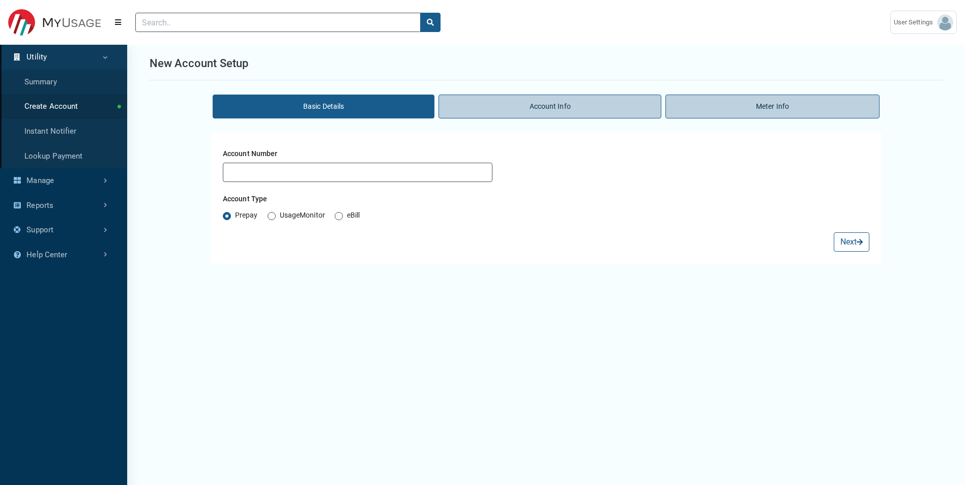
click at [476, 97] on li "Account Info" at bounding box center [550, 107] width 222 height 24
click at [513, 103] on li "Account Info" at bounding box center [550, 107] width 222 height 24
click at [639, 104] on li "Meter Info" at bounding box center [772, 107] width 214 height 24
click at [639, 240] on button "Next" at bounding box center [852, 241] width 36 height 19
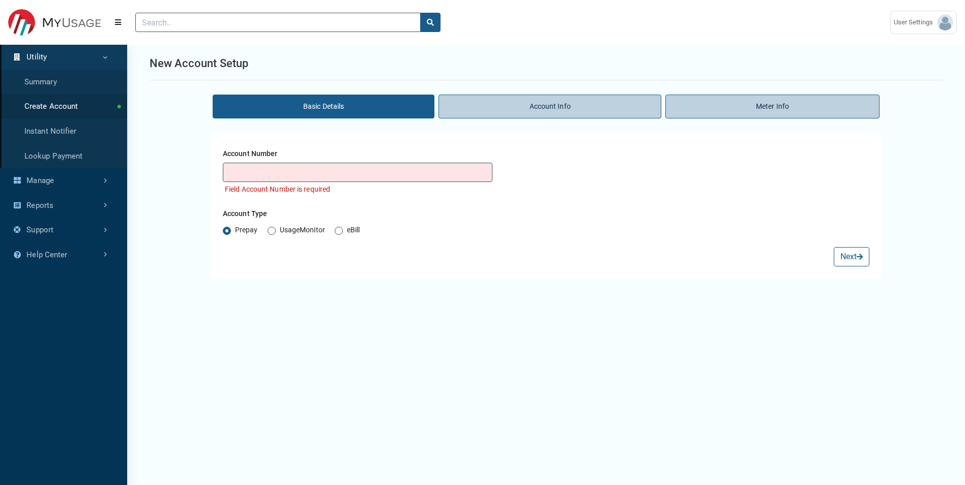
click at [639, 240] on div "Account Number Field Account Number is required Account Type Prepay UsageMonito…" at bounding box center [546, 206] width 647 height 122
click at [69, 83] on link "Summary" at bounding box center [63, 82] width 127 height 25
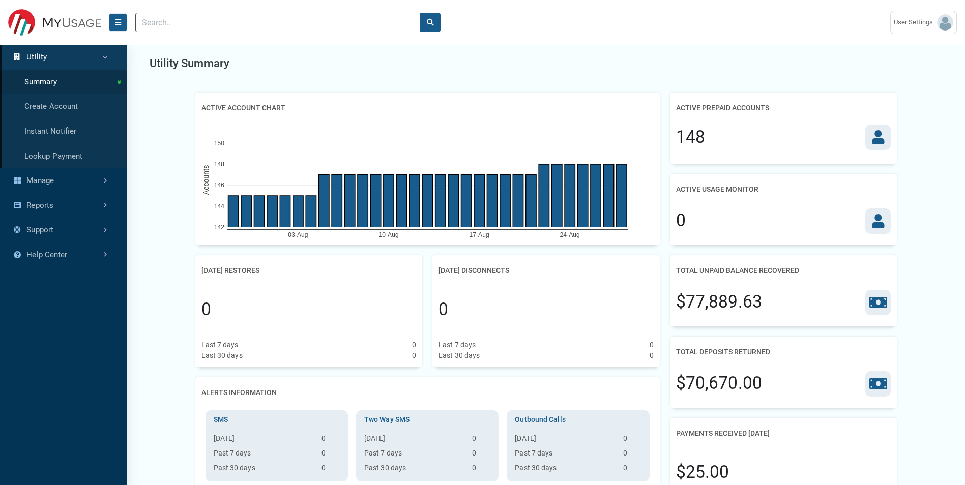
click at [115, 20] on icon "Menu" at bounding box center [118, 22] width 6 height 7
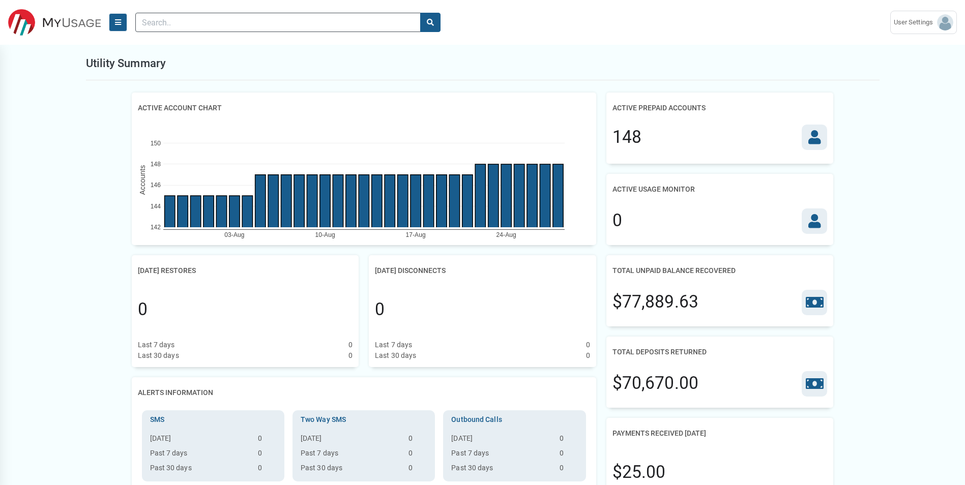
click at [115, 20] on icon "Menu" at bounding box center [118, 22] width 6 height 7
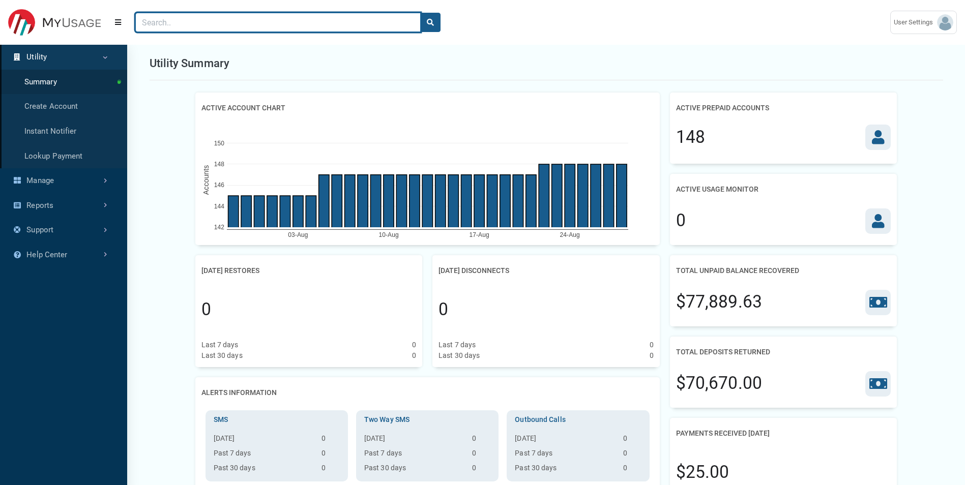
click at [337, 27] on input "Search" at bounding box center [277, 22] width 285 height 19
type input "1"
click at [420, 13] on button "search" at bounding box center [430, 22] width 20 height 19
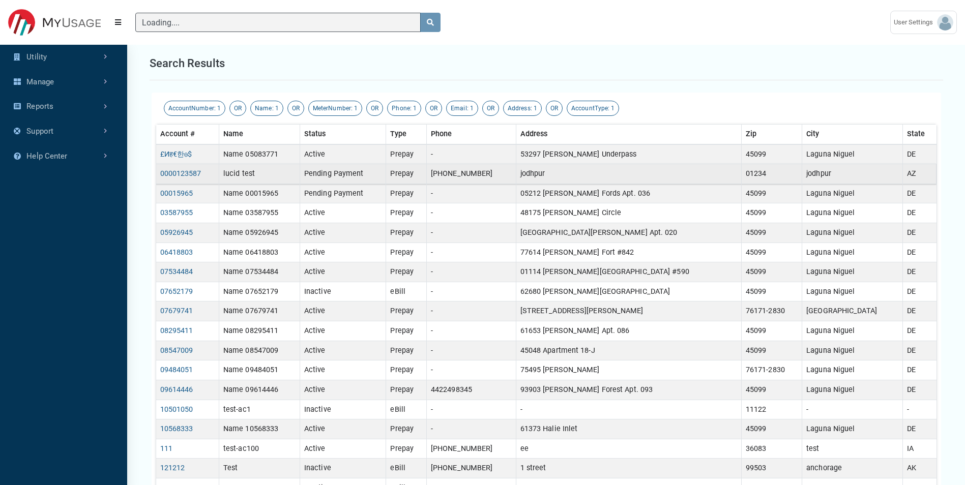
type input "1"
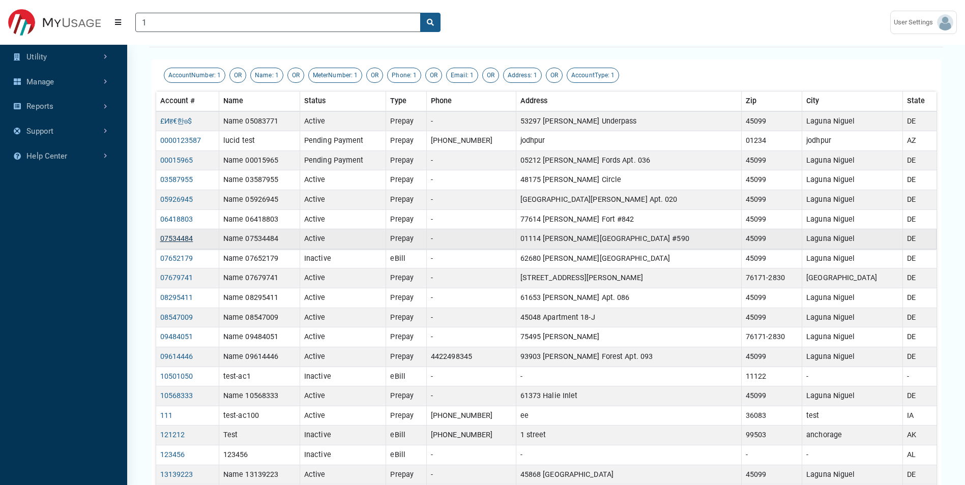
scroll to position [51, 0]
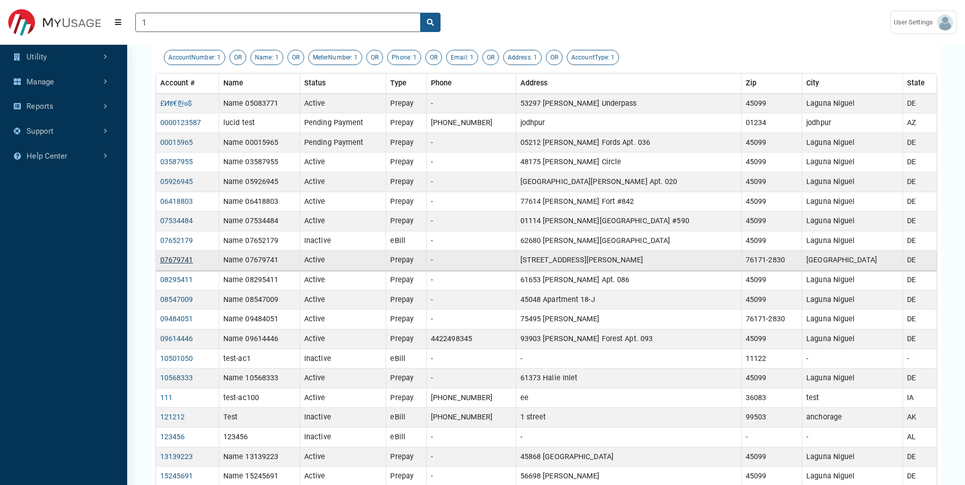
click at [180, 262] on link "07679741" at bounding box center [176, 260] width 33 height 9
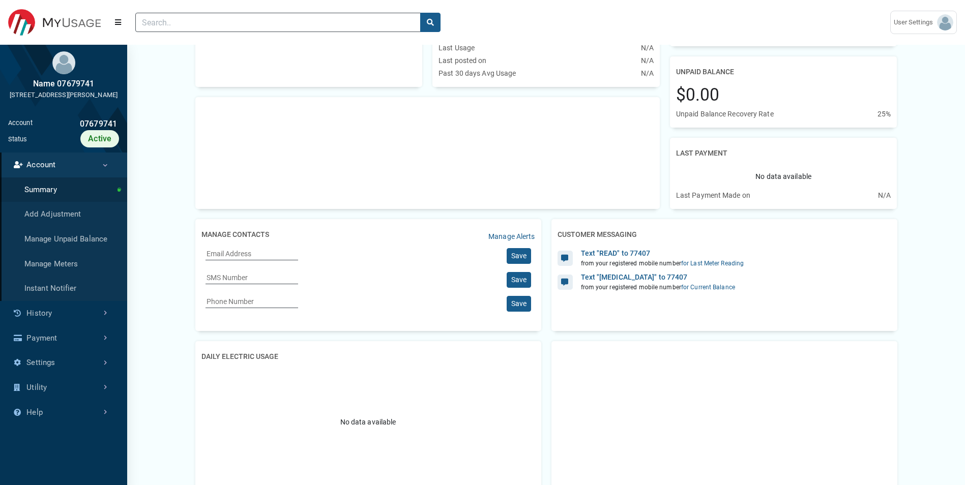
scroll to position [560, 0]
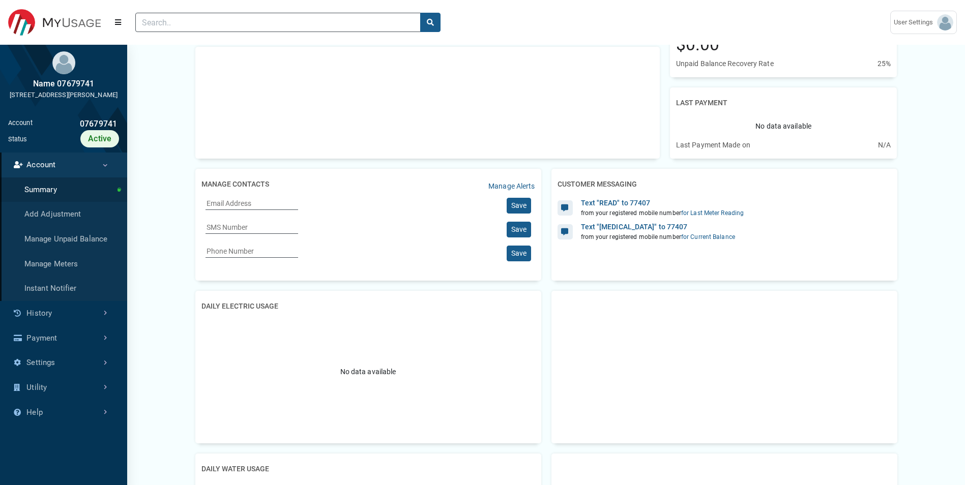
click at [247, 195] on div "Manage Contacts Manage Alerts" at bounding box center [368, 186] width 334 height 23
click at [247, 201] on input "Email Address" at bounding box center [252, 204] width 93 height 12
click at [441, 189] on div "Manage Contacts Manage Alerts" at bounding box center [368, 186] width 334 height 23
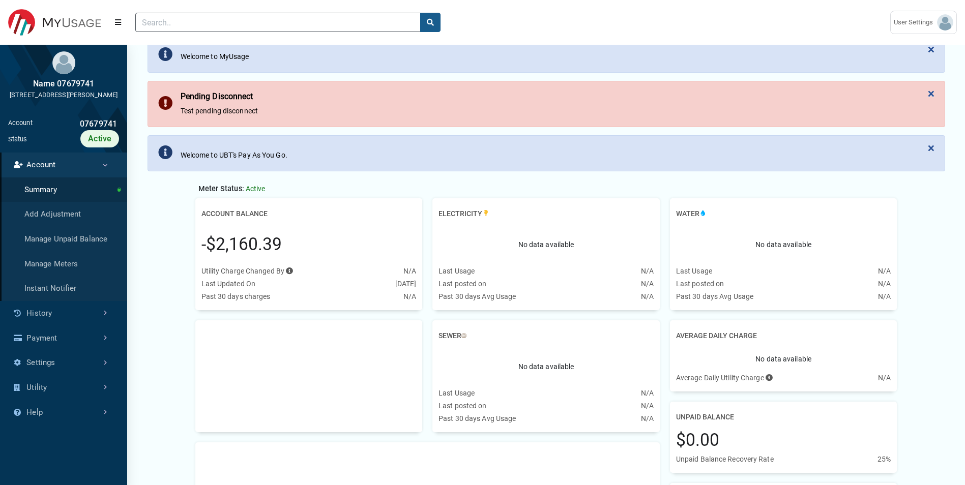
scroll to position [102, 0]
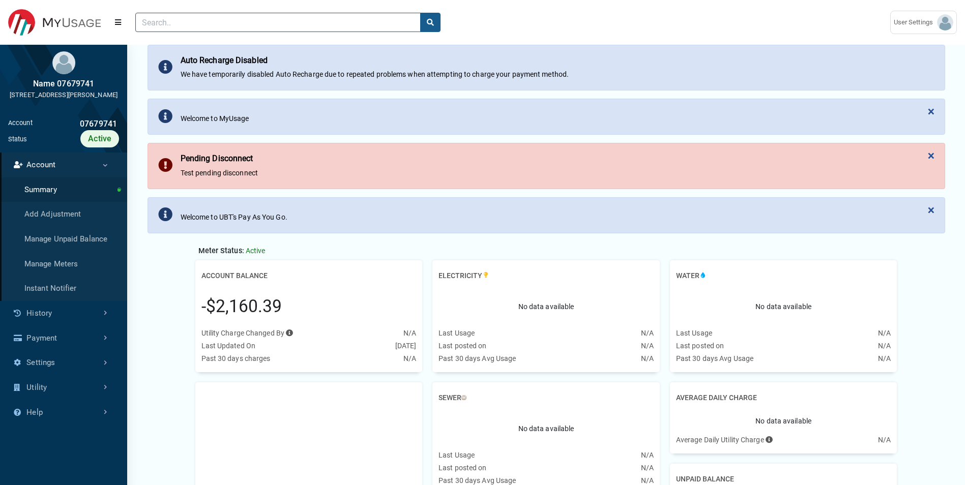
click at [57, 177] on link "Account" at bounding box center [63, 165] width 127 height 25
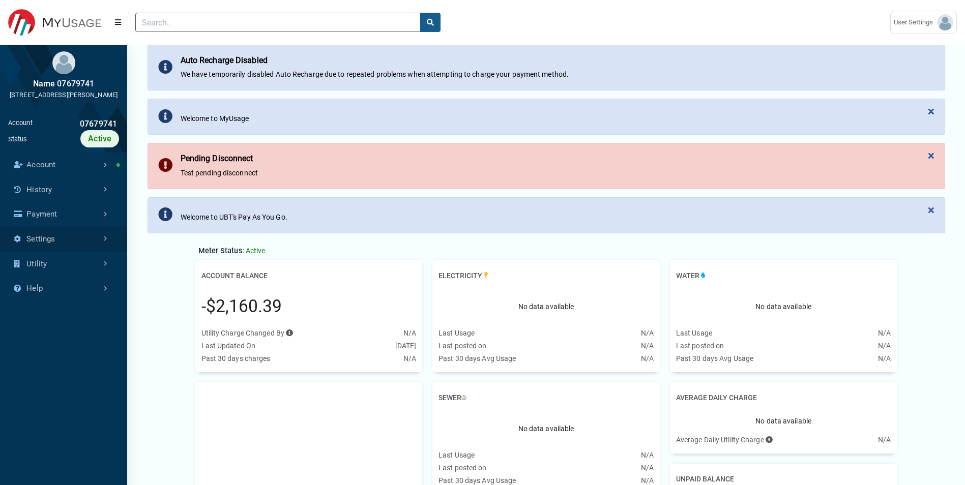
click at [69, 252] on link "Settings" at bounding box center [63, 239] width 127 height 25
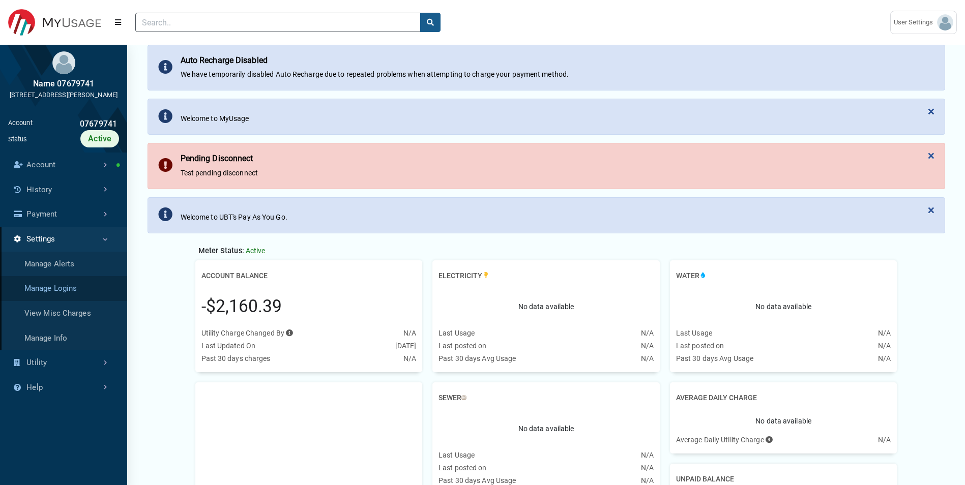
click at [64, 297] on link "Manage Logins" at bounding box center [63, 288] width 127 height 25
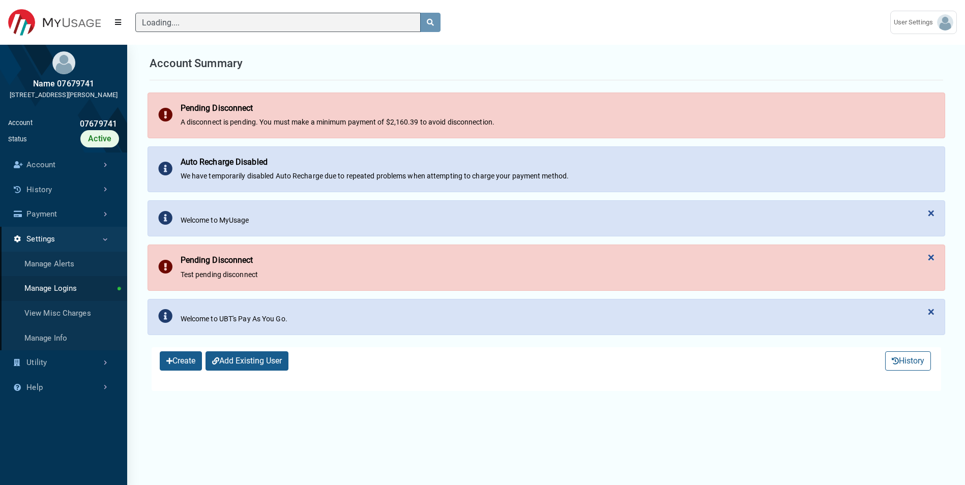
select select "25 per page"
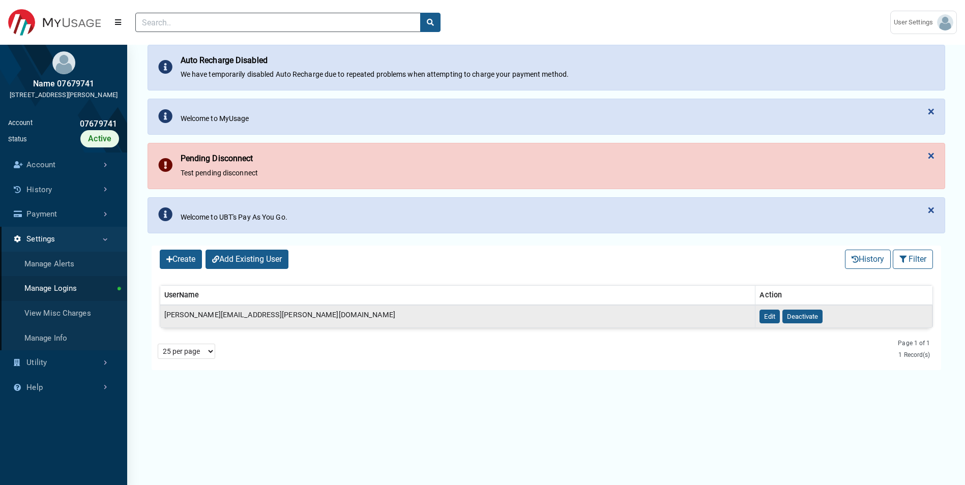
scroll to position [1, 0]
click at [188, 263] on button "Create" at bounding box center [181, 259] width 42 height 19
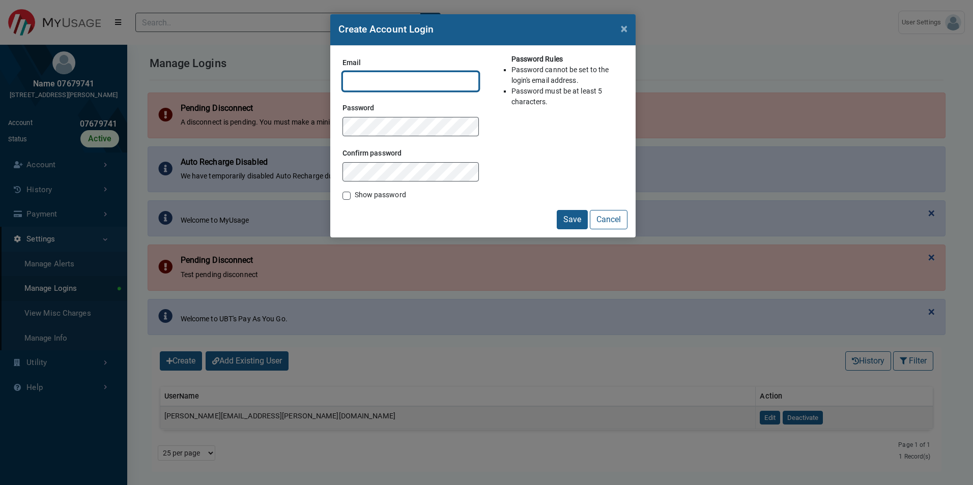
click at [359, 82] on input "Email" at bounding box center [410, 81] width 136 height 19
type input "[PERSON_NAME][EMAIL_ADDRESS][DOMAIN_NAME]"
click at [574, 221] on button "Save" at bounding box center [572, 219] width 31 height 19
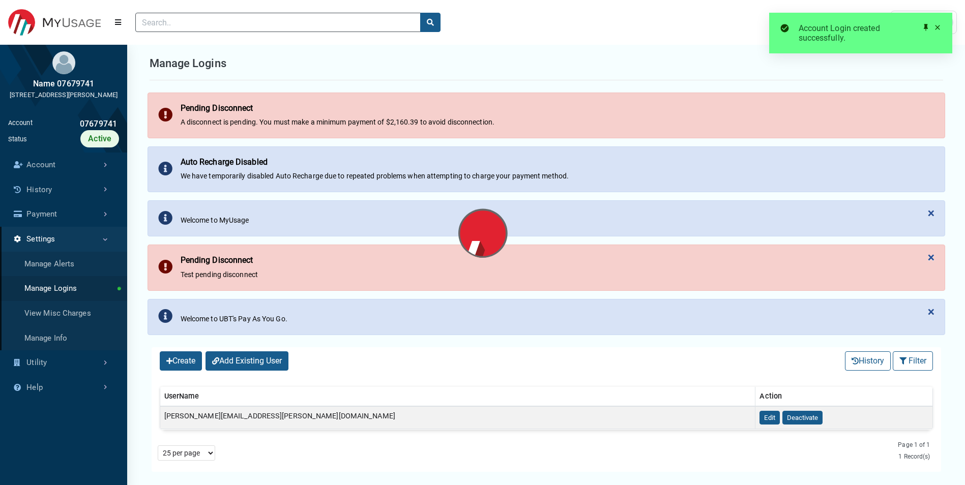
select select "25 per page"
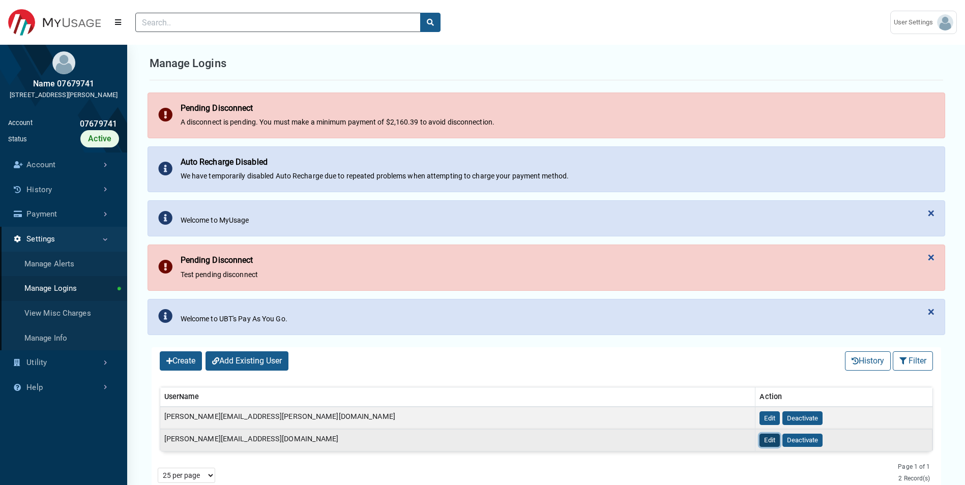
click at [639, 342] on button "Edit" at bounding box center [770, 441] width 20 height 14
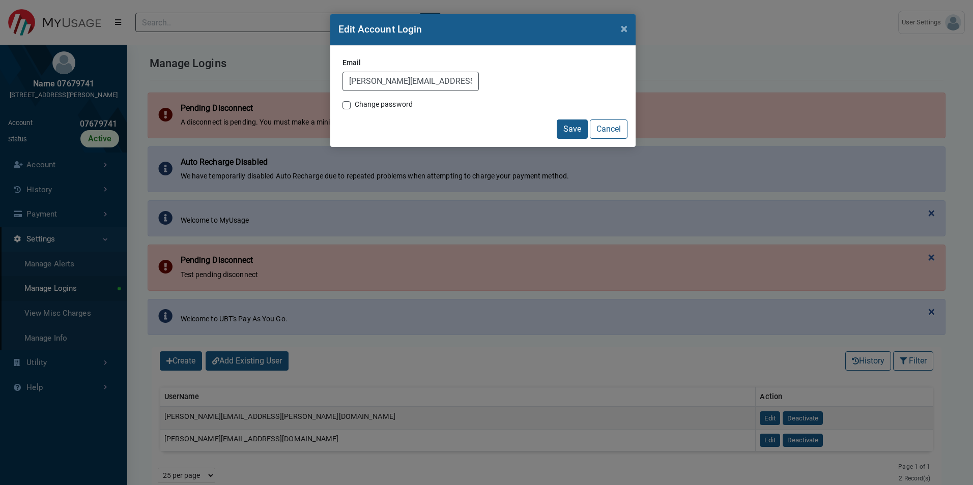
click at [355, 107] on label "Change password" at bounding box center [384, 104] width 59 height 11
click at [343, 107] on input "Change password" at bounding box center [346, 104] width 8 height 10
checkbox input "true"
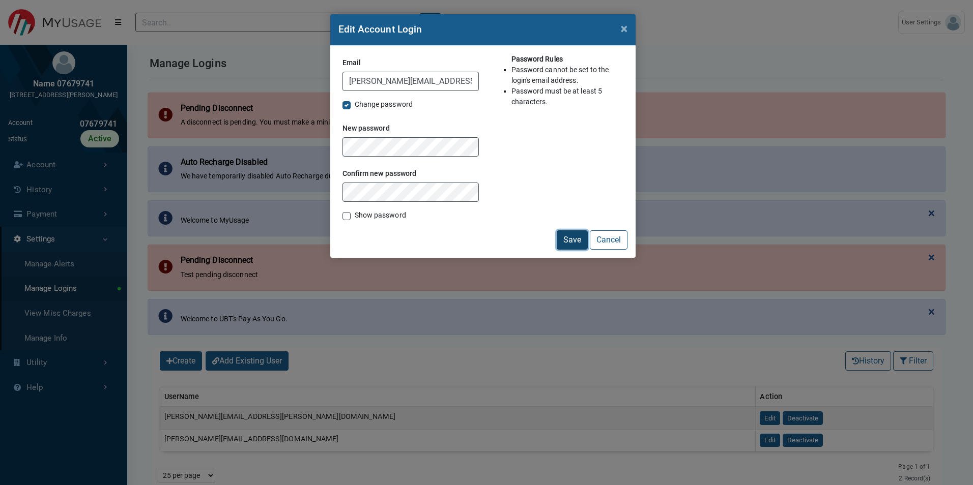
click at [569, 241] on button "Save" at bounding box center [572, 239] width 31 height 19
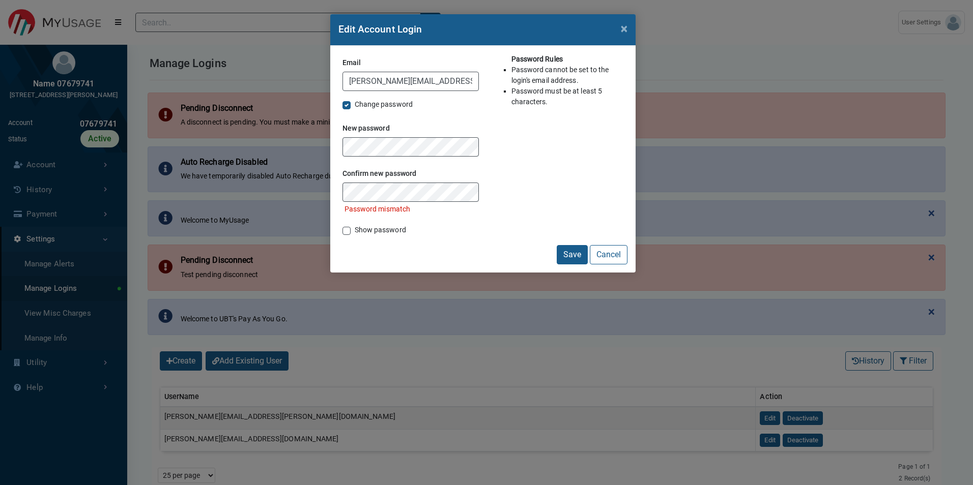
click at [355, 228] on label "Show password" at bounding box center [380, 230] width 51 height 11
click at [345, 228] on input "Show password" at bounding box center [346, 230] width 8 height 10
checkbox input "true"
click at [570, 251] on button "Save" at bounding box center [572, 254] width 31 height 19
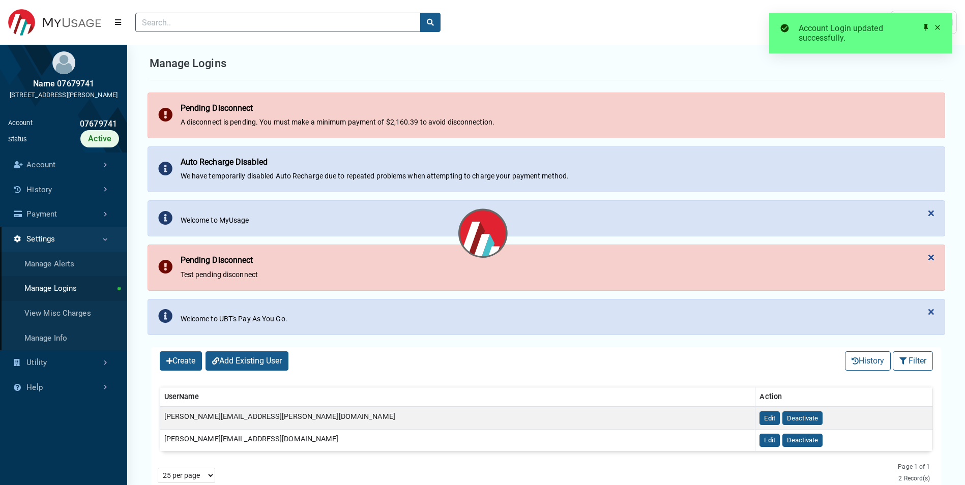
select select "25 per page"
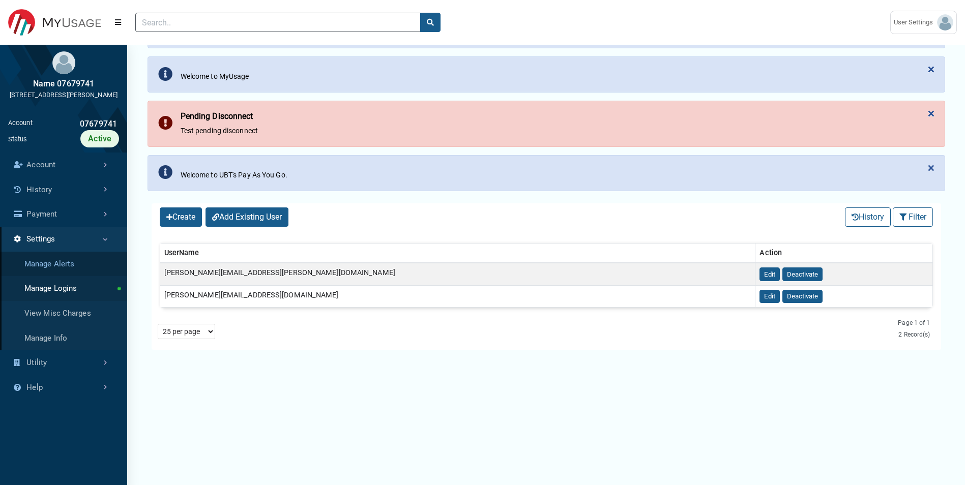
scroll to position [153, 0]
